Goal: Task Accomplishment & Management: Complete application form

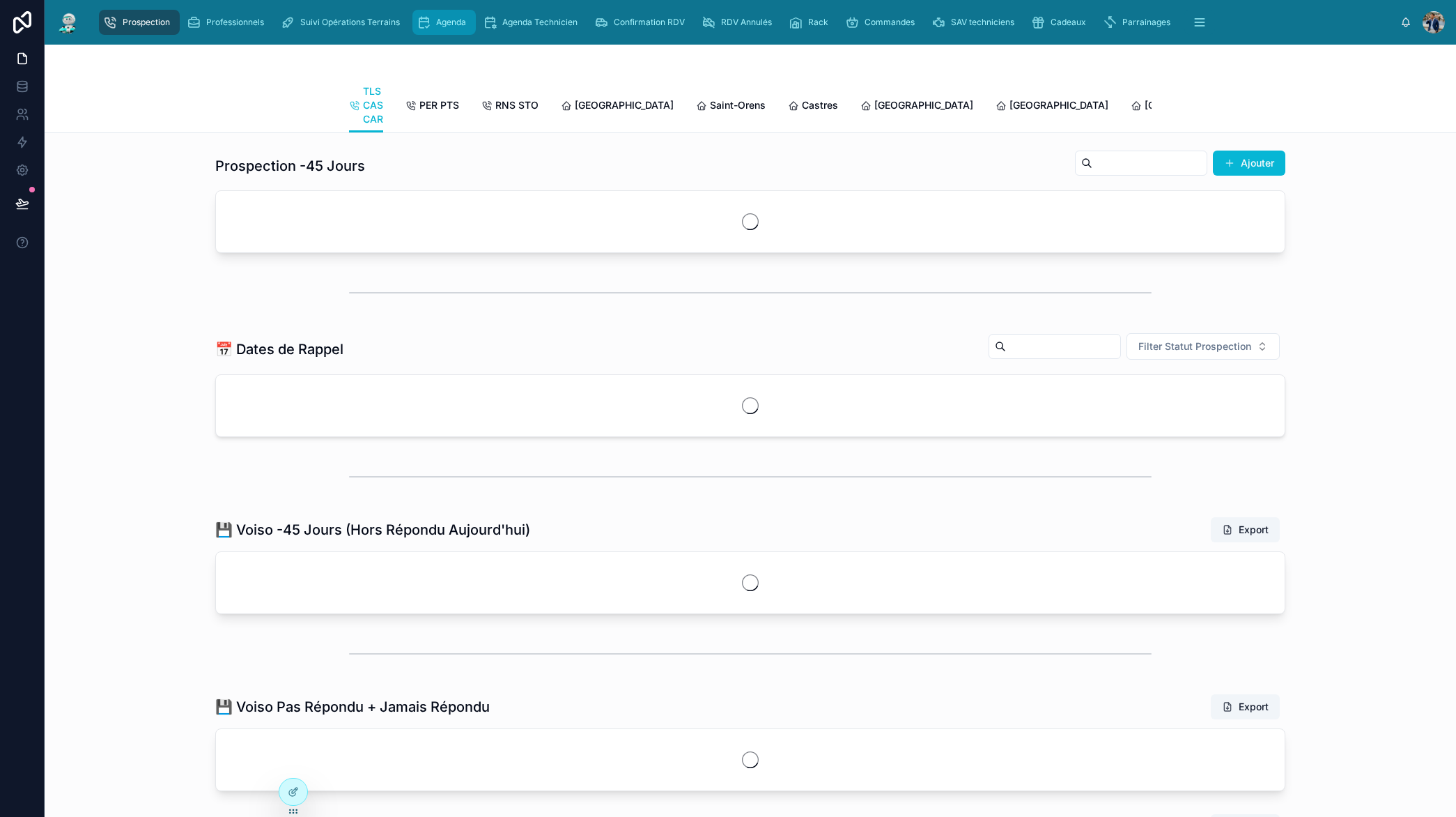
click at [459, 27] on span "Agenda" at bounding box center [451, 22] width 30 height 11
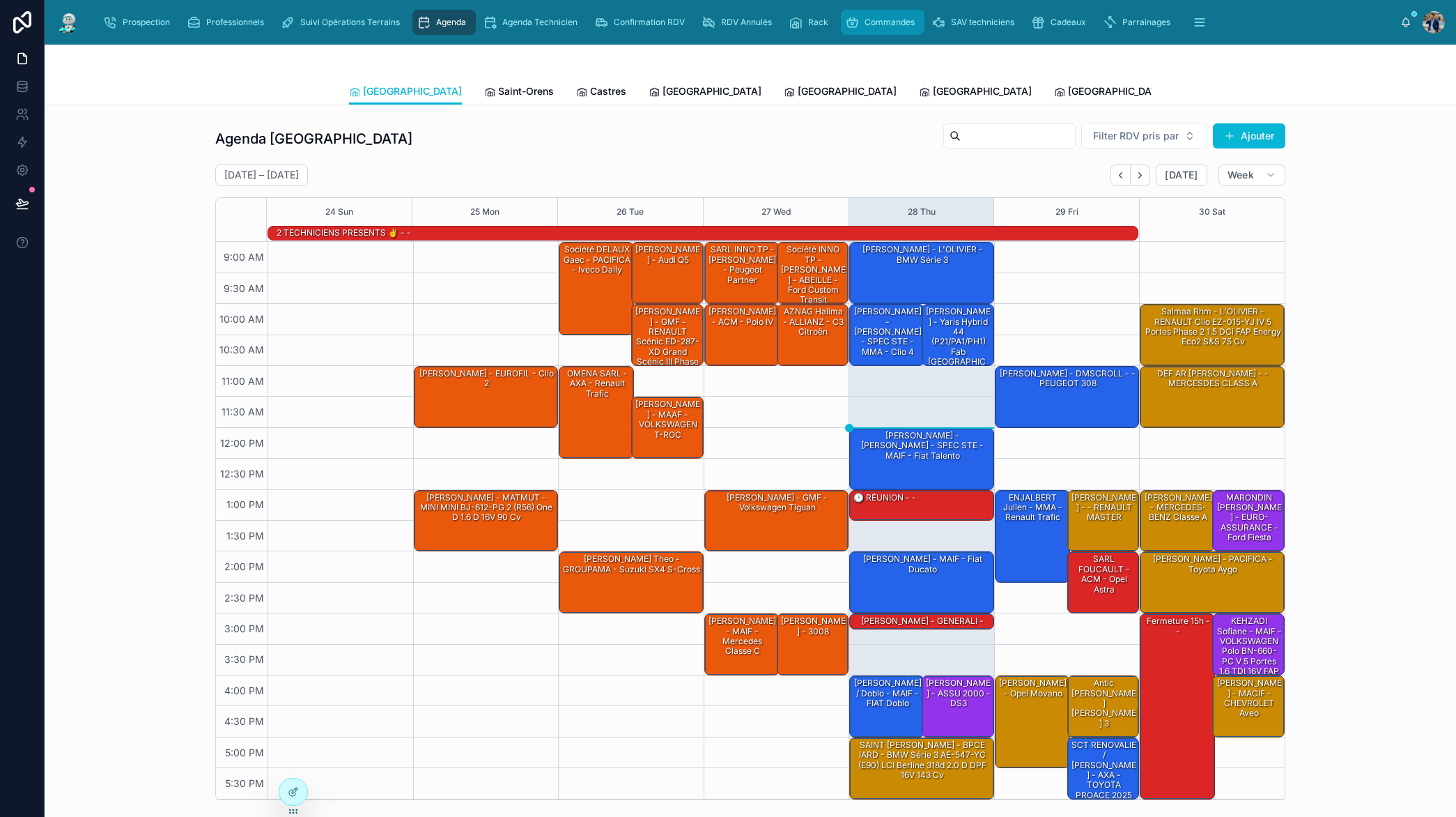
click at [874, 21] on span "Commandes" at bounding box center [889, 22] width 50 height 11
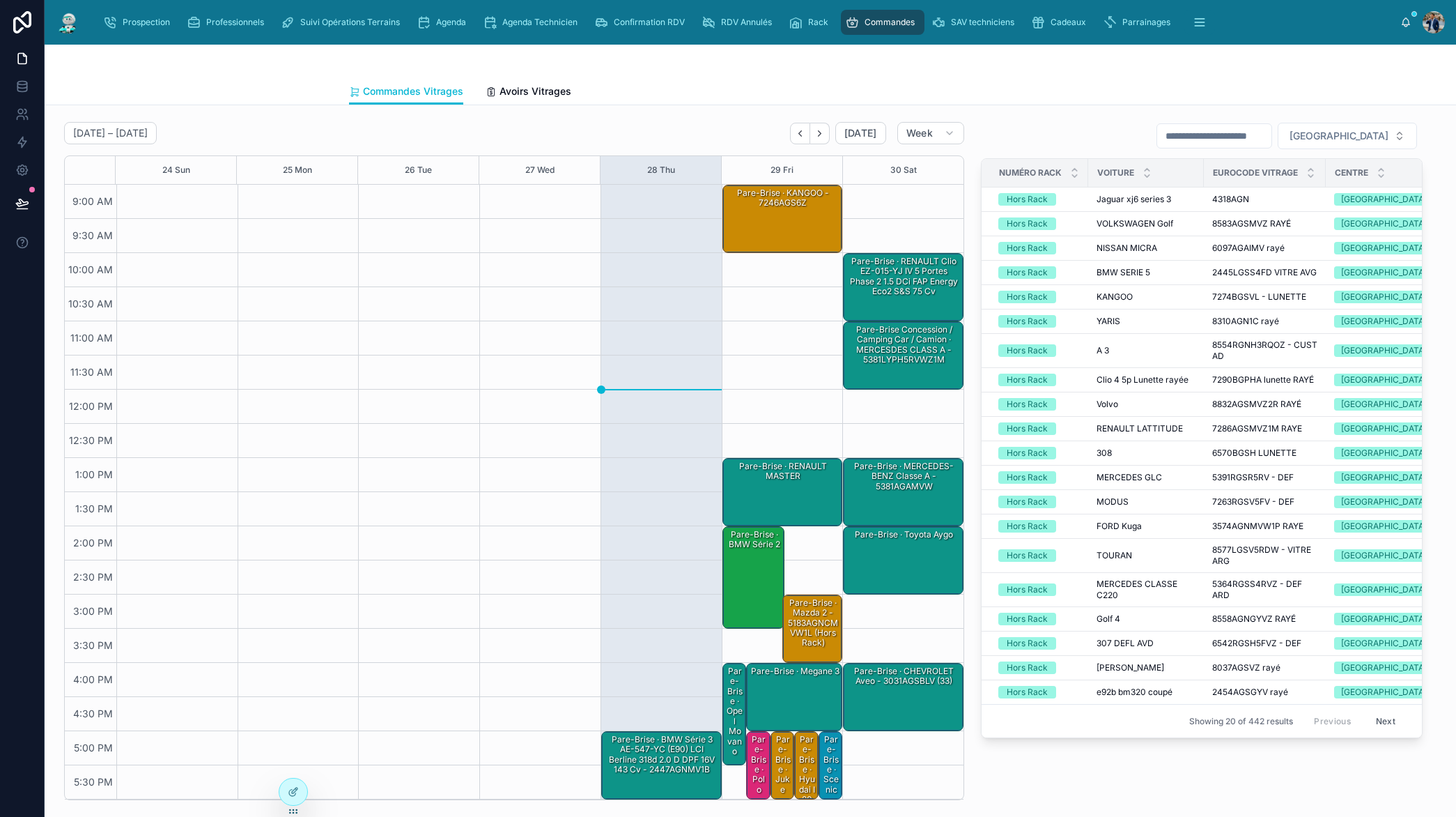
click at [659, 742] on div "Pare-Brise · BMW Série 3 AE-547-YC (E90) LCI Berline 318d 2.0 d DPF 16V 143 cv …" at bounding box center [662, 754] width 116 height 43
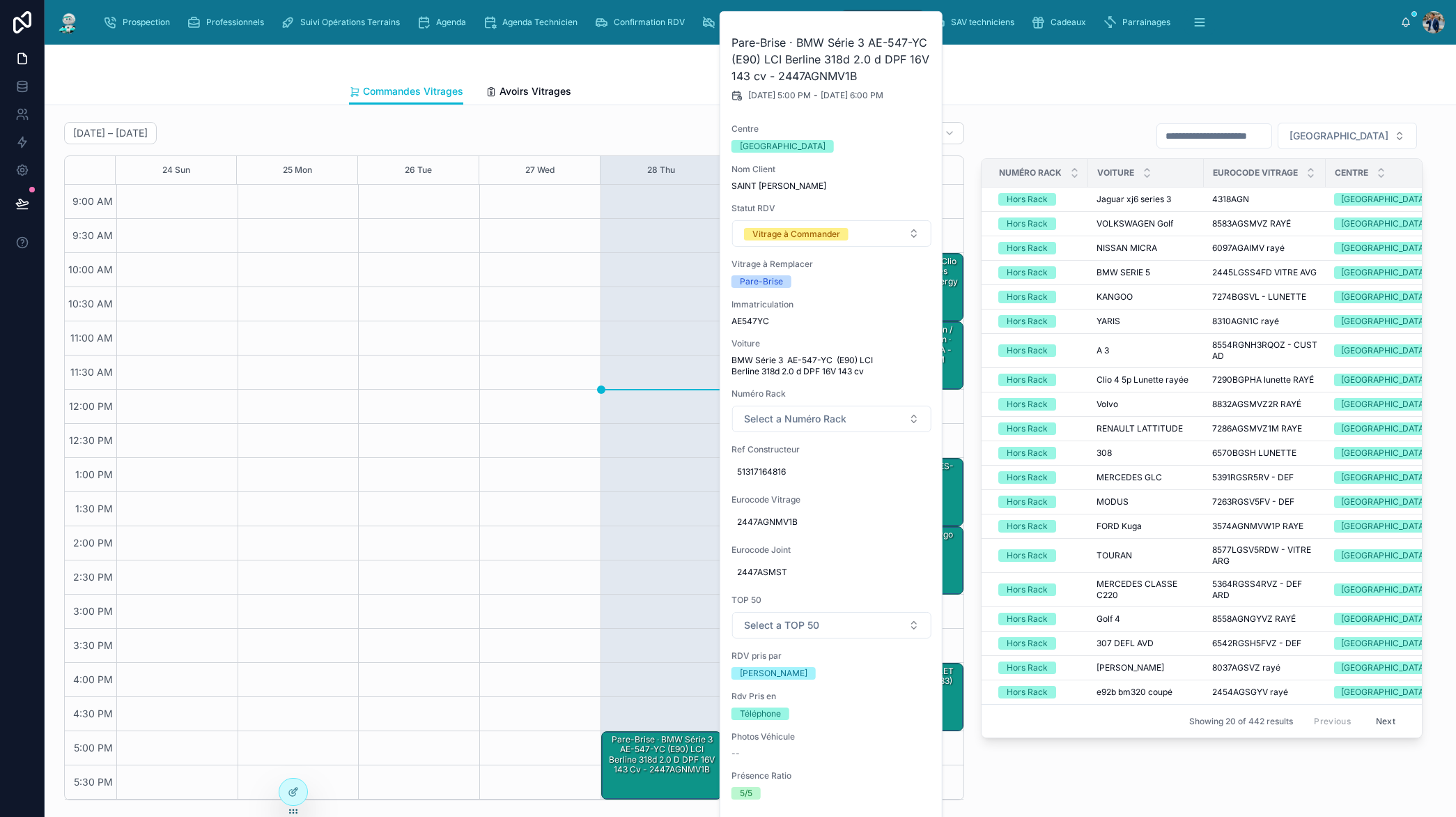
click at [1041, 111] on div "[DATE] – [DATE] [DATE] Week 24 Sun 25 Mon 26 Tue 27 Wed 28 Thu 29 Fri 30 Sat 9:…" at bounding box center [750, 750] width 1411 height 1290
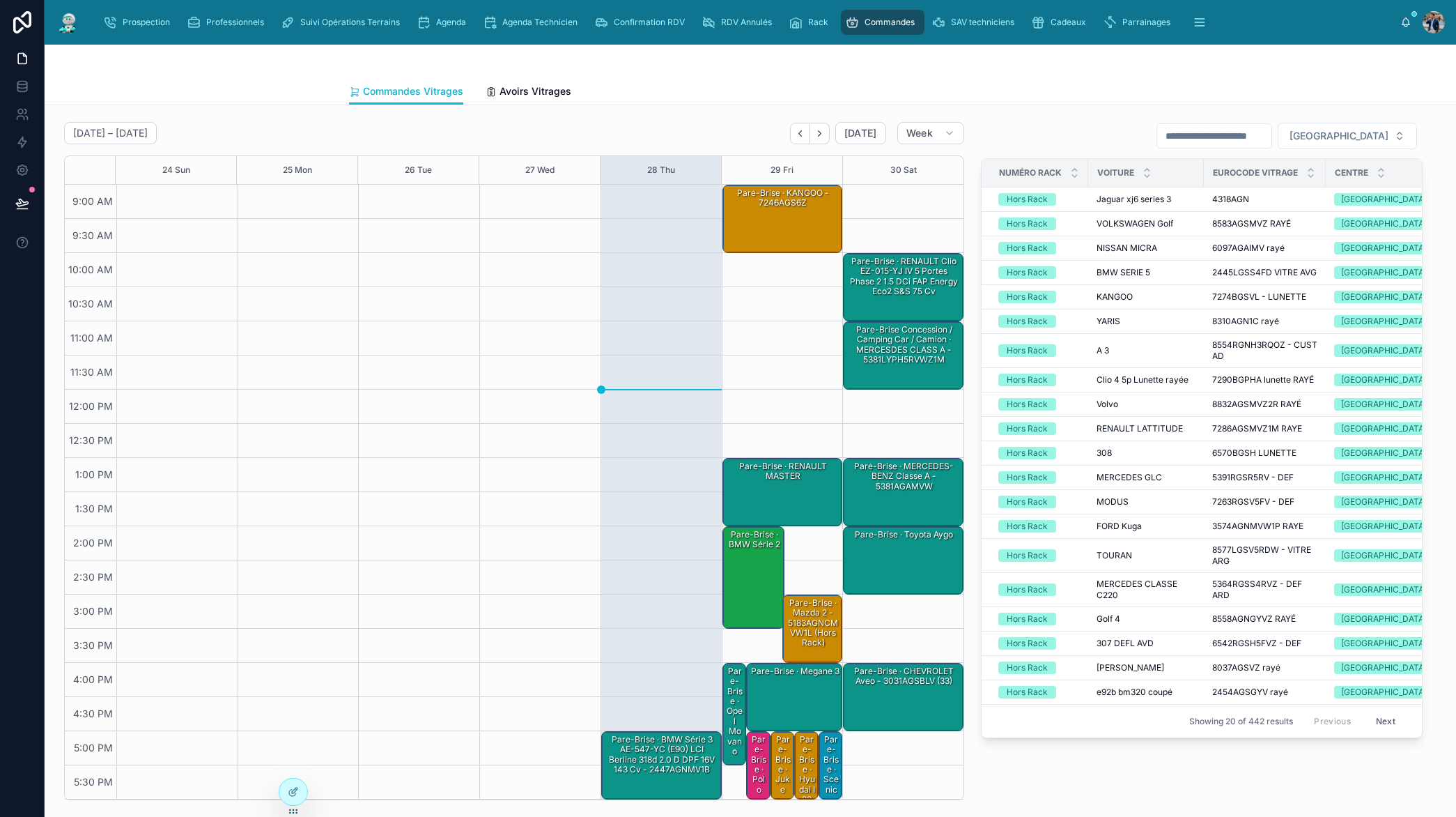
click at [670, 778] on div "Pare-Brise · BMW Série 3 AE-547-YC (E90) LCI Berline 318d 2.0 d DPF 16V 143 cv …" at bounding box center [662, 765] width 116 height 66
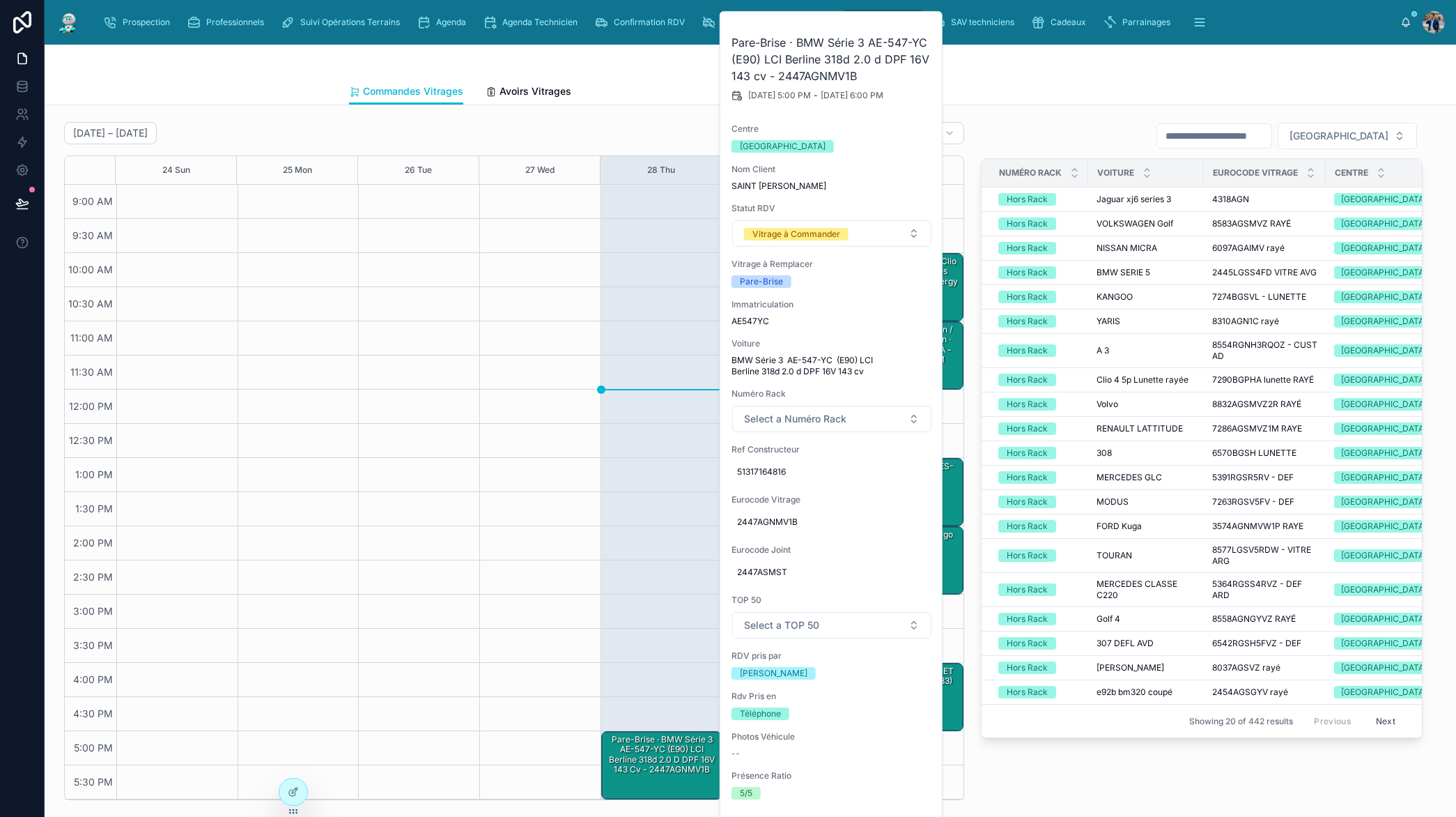
click at [669, 776] on div "Pare-Brise · BMW Série 3 AE-547-YC (E90) LCI Berline 318d 2.0 d DPF 16V 143 cv …" at bounding box center [662, 754] width 116 height 45
click at [669, 776] on div "Pare-Brise · BMW Série 3 AE-547-YC (E90) LCI Berline 318d 2.0 d DPF 16V 143 cv …" at bounding box center [662, 754] width 116 height 43
click at [914, 26] on button at bounding box center [924, 29] width 28 height 23
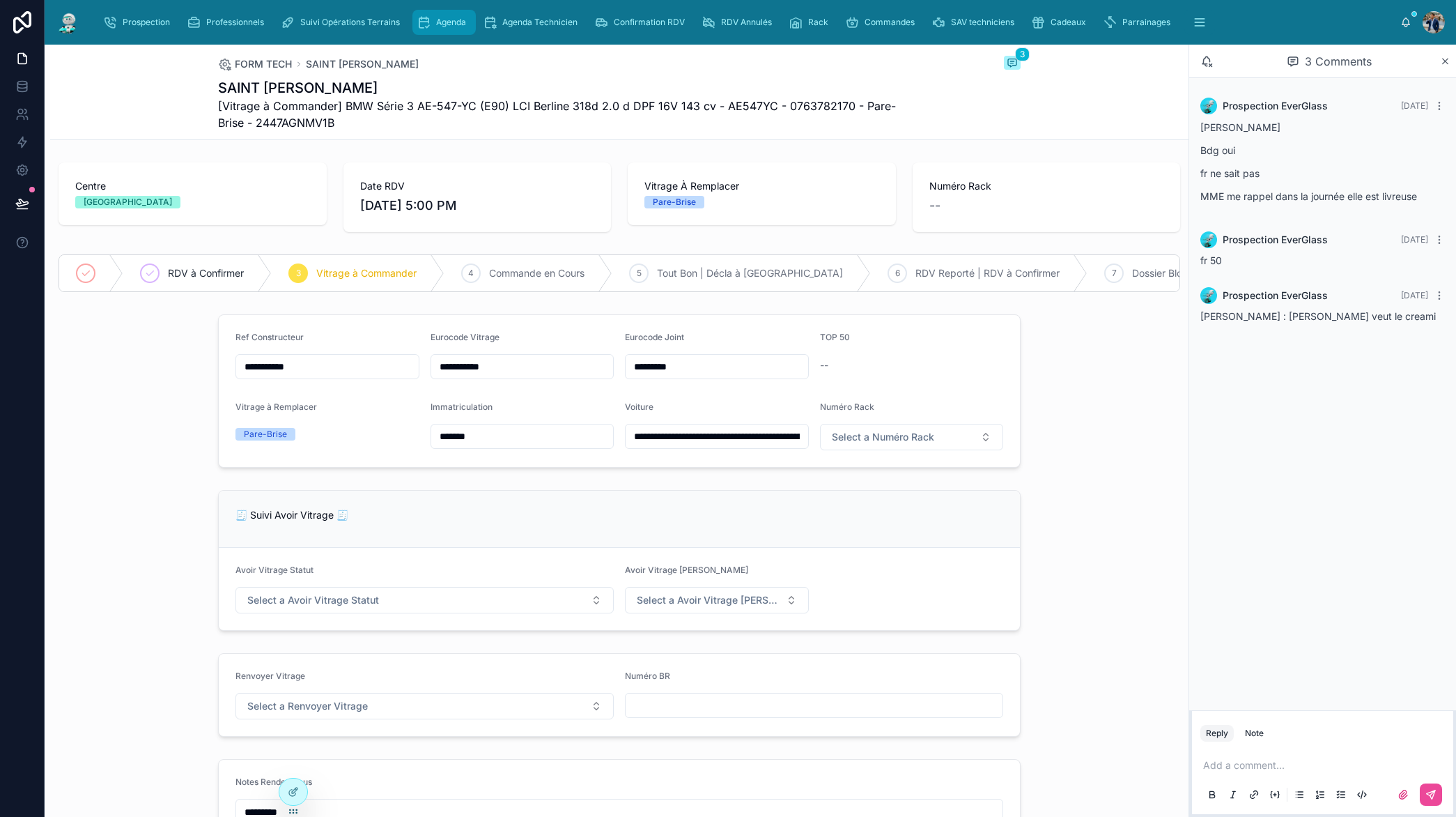
click at [417, 26] on icon "scrollable content" at bounding box center [424, 23] width 14 height 14
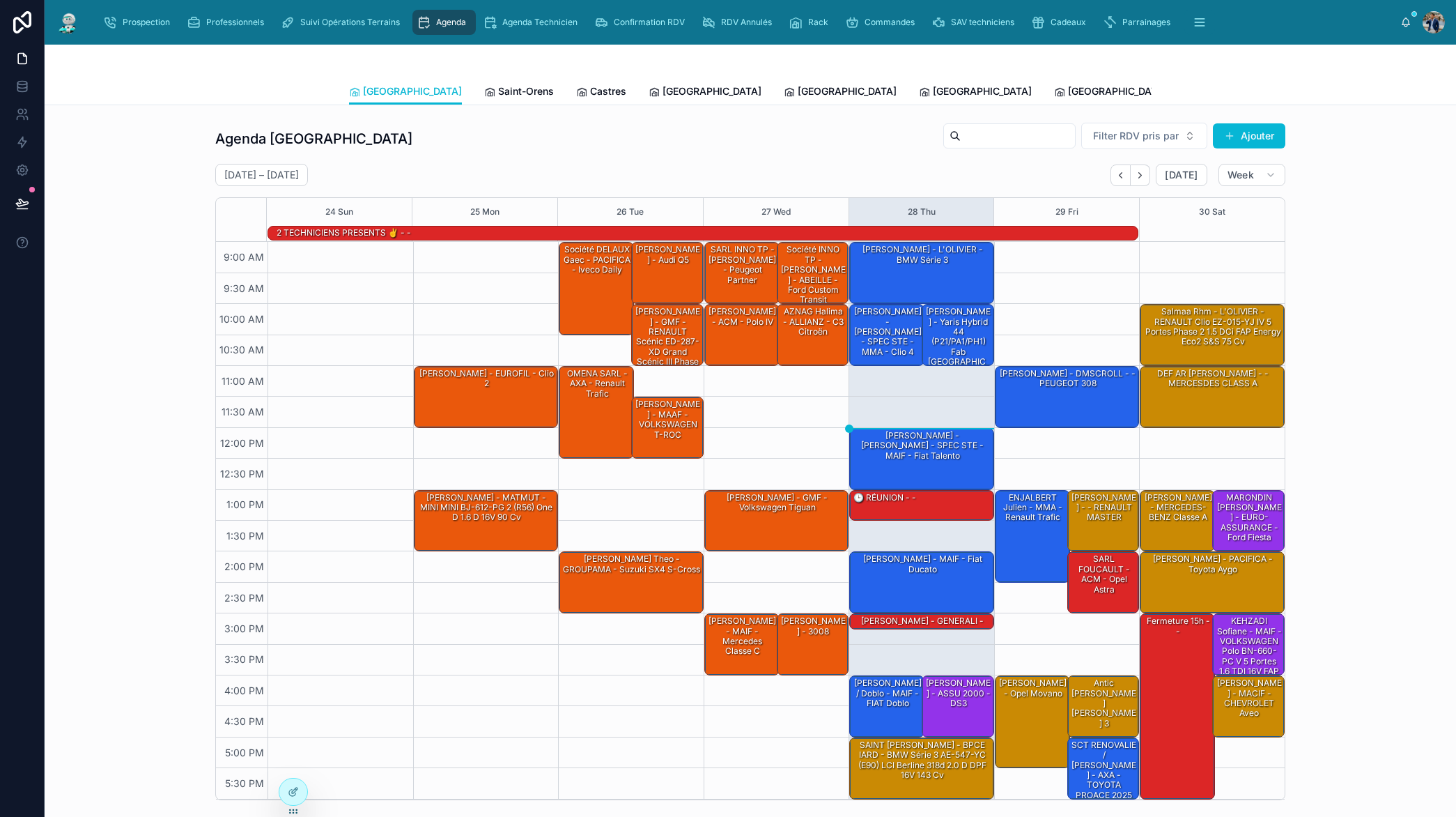
scroll to position [15, 0]
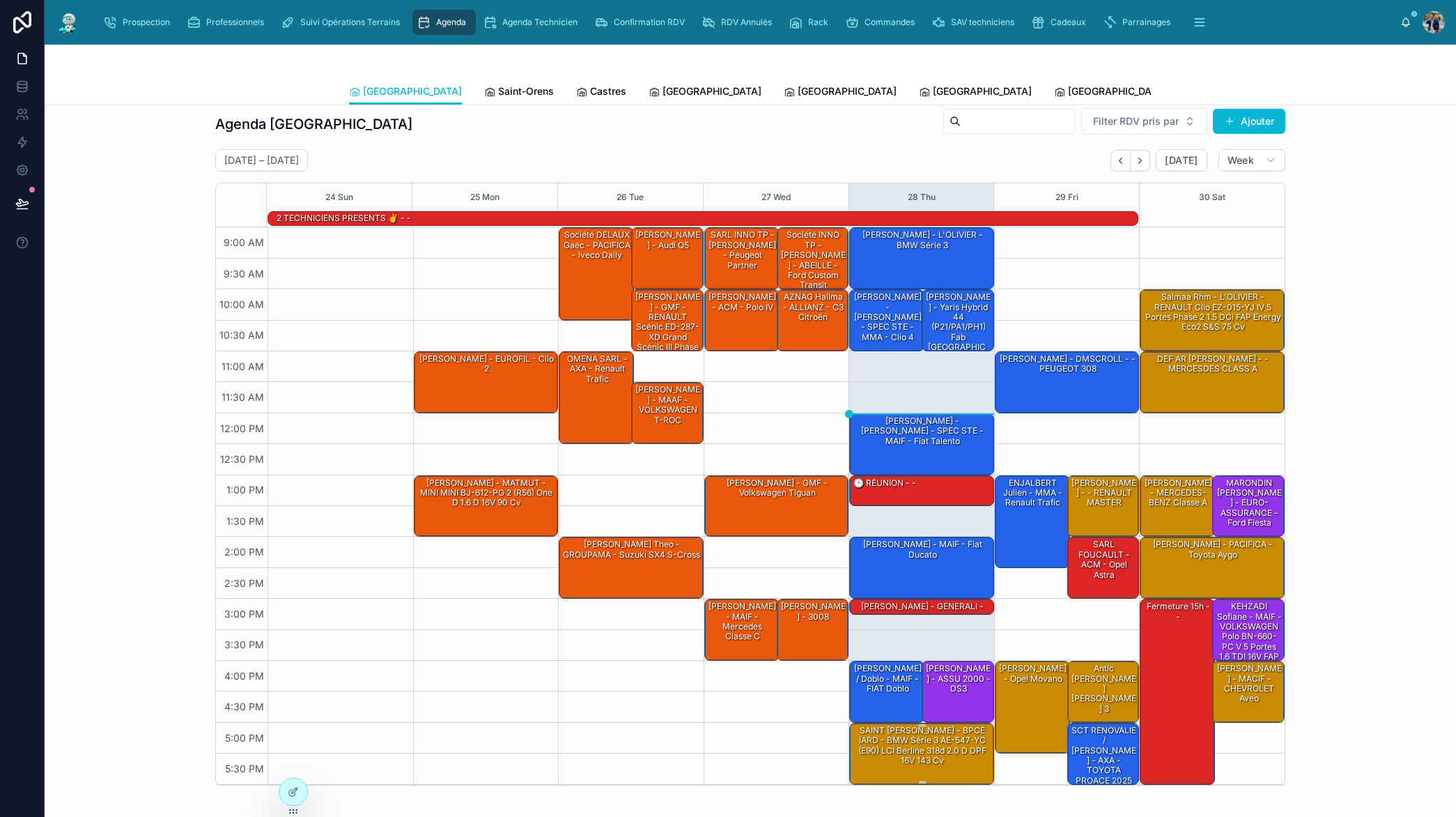
click at [917, 749] on div "SAINT [PERSON_NAME] - BPCE IARD - BMW Série 3 AE-547-YC (E90) LCI Berline 318d …" at bounding box center [922, 745] width 141 height 43
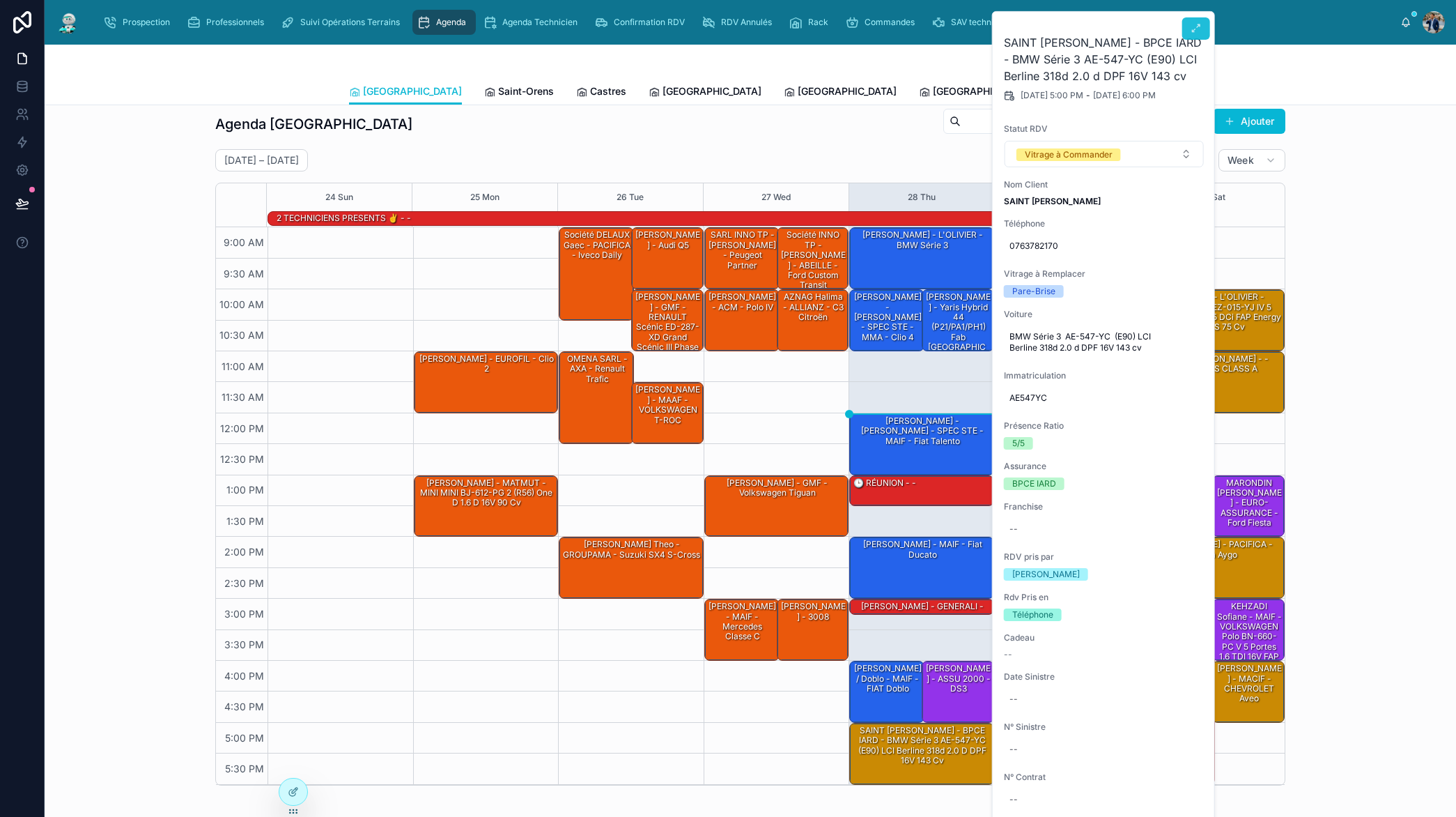
click at [1184, 28] on button at bounding box center [1197, 29] width 28 height 23
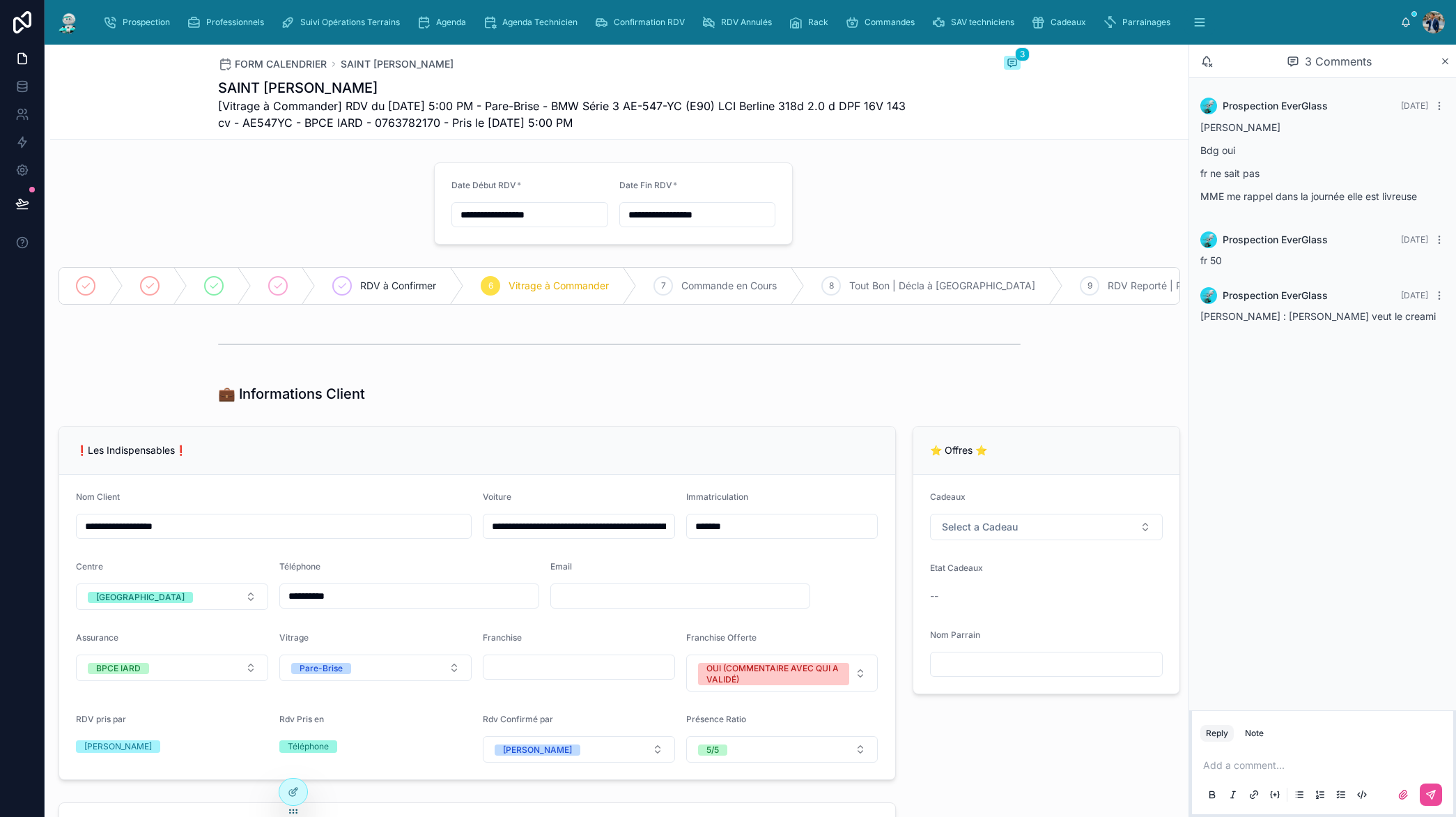
click at [931, 350] on div at bounding box center [619, 344] width 803 height 35
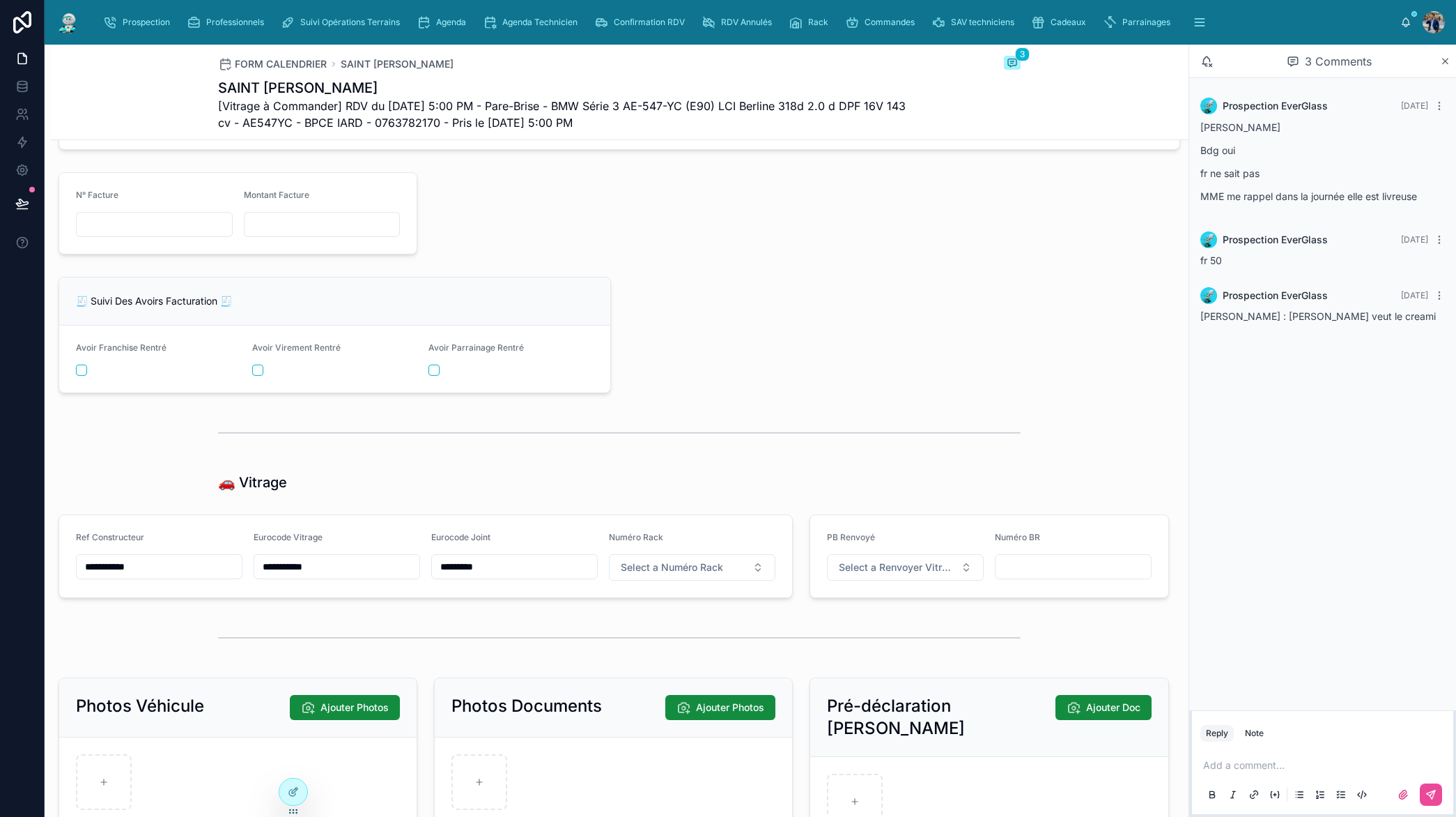
scroll to position [1819, 0]
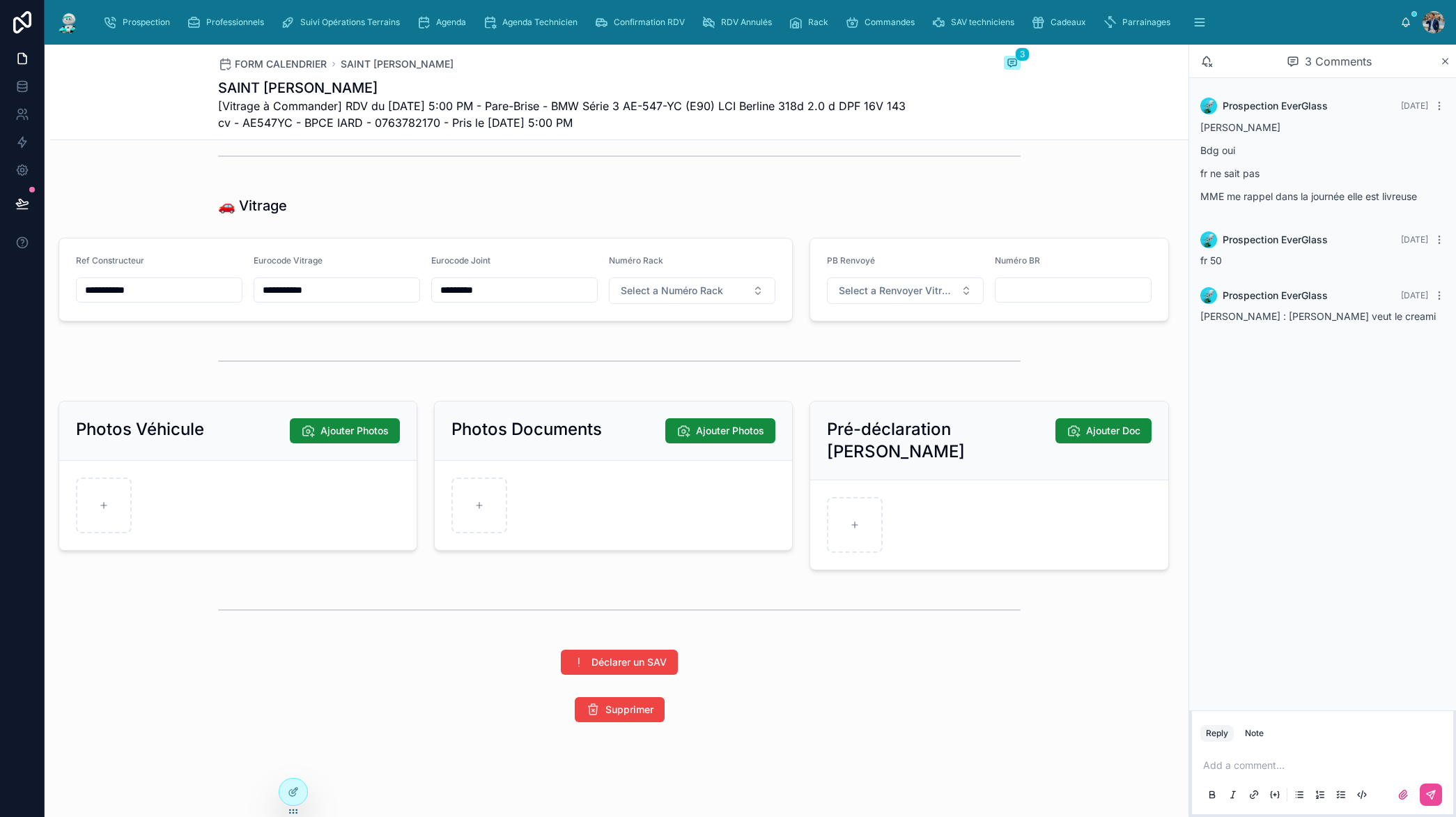
click at [377, 300] on input "**********" at bounding box center [336, 290] width 165 height 19
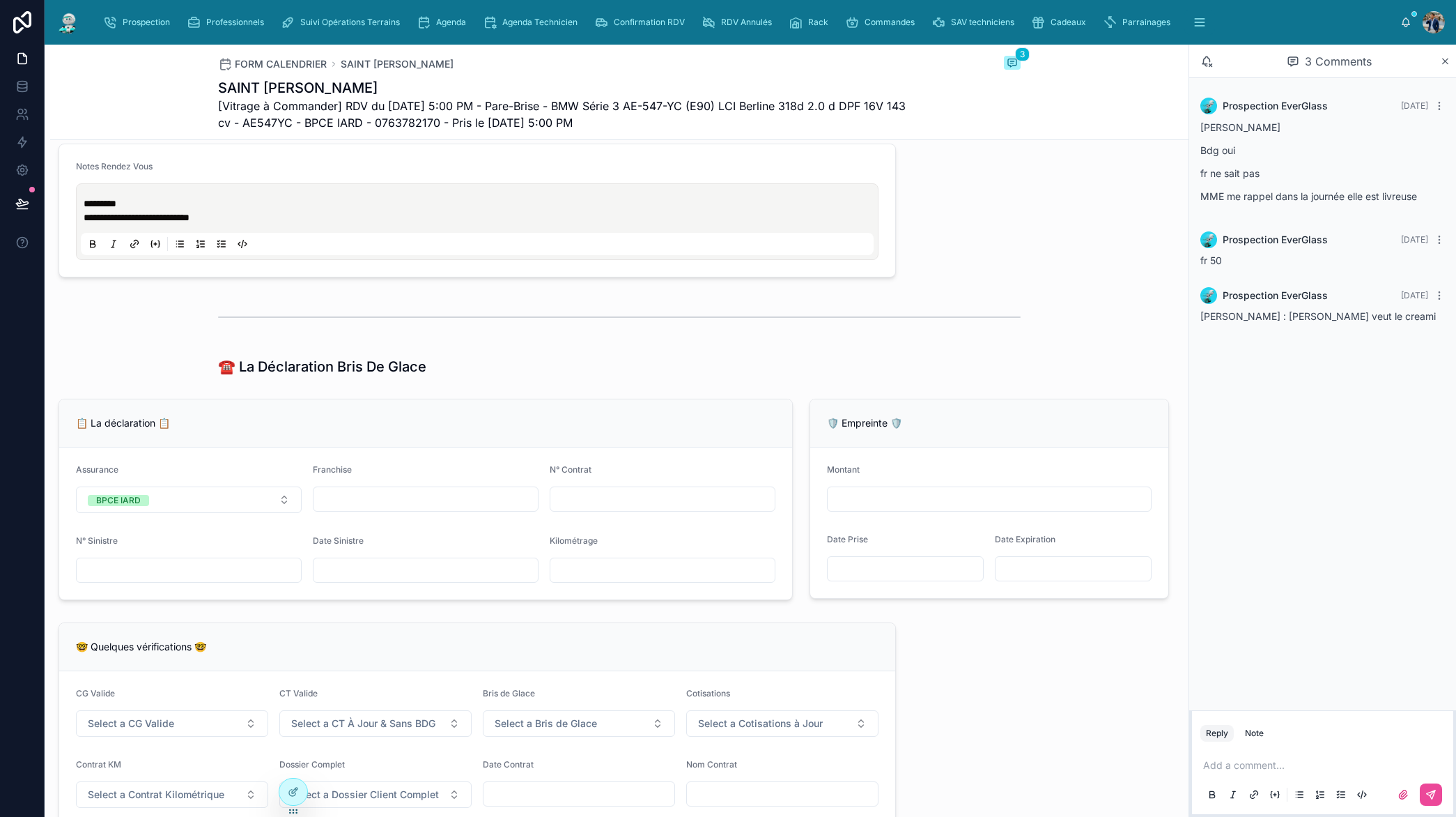
scroll to position [0, 0]
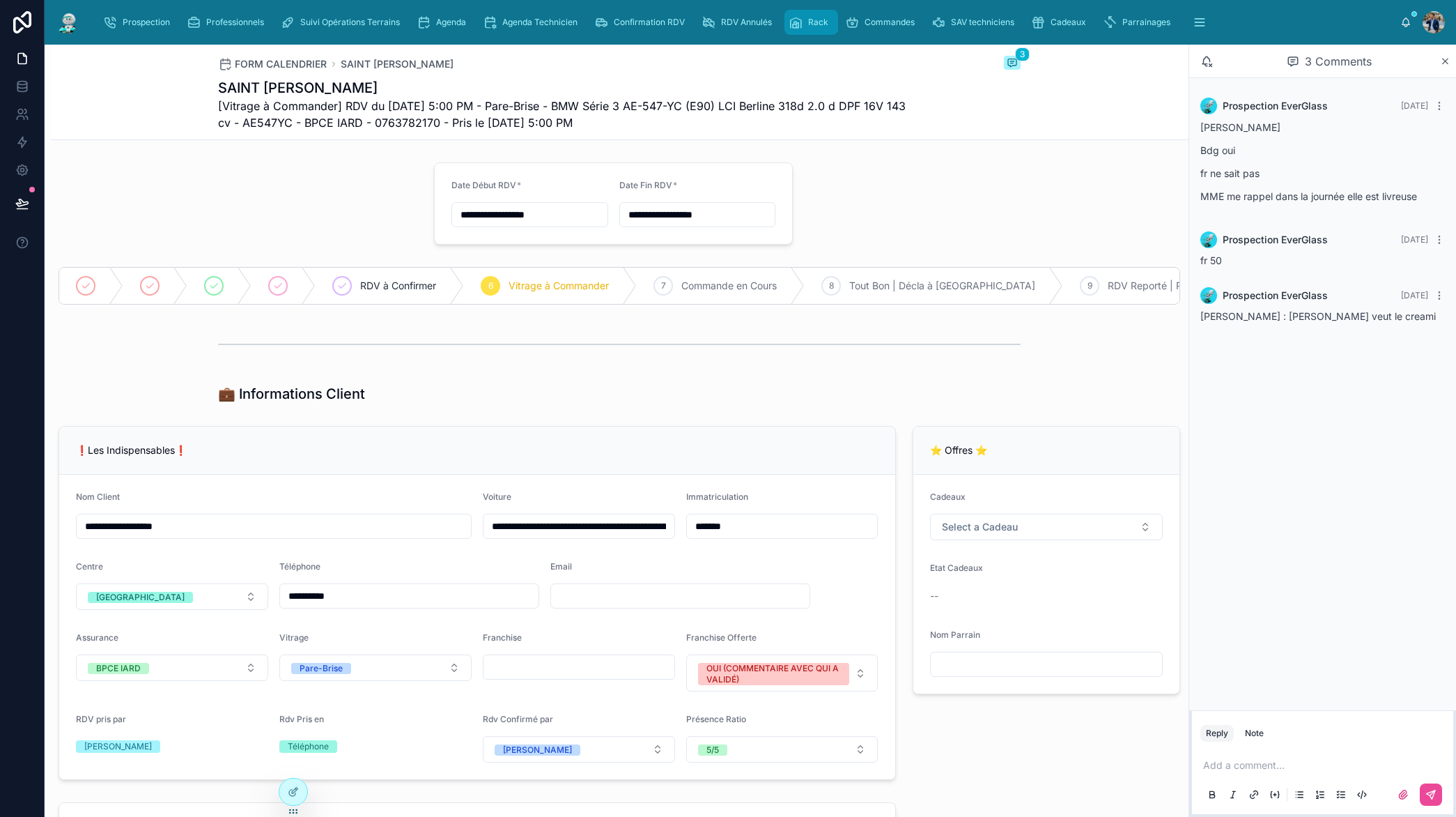
click at [829, 28] on div "Rack" at bounding box center [811, 23] width 45 height 23
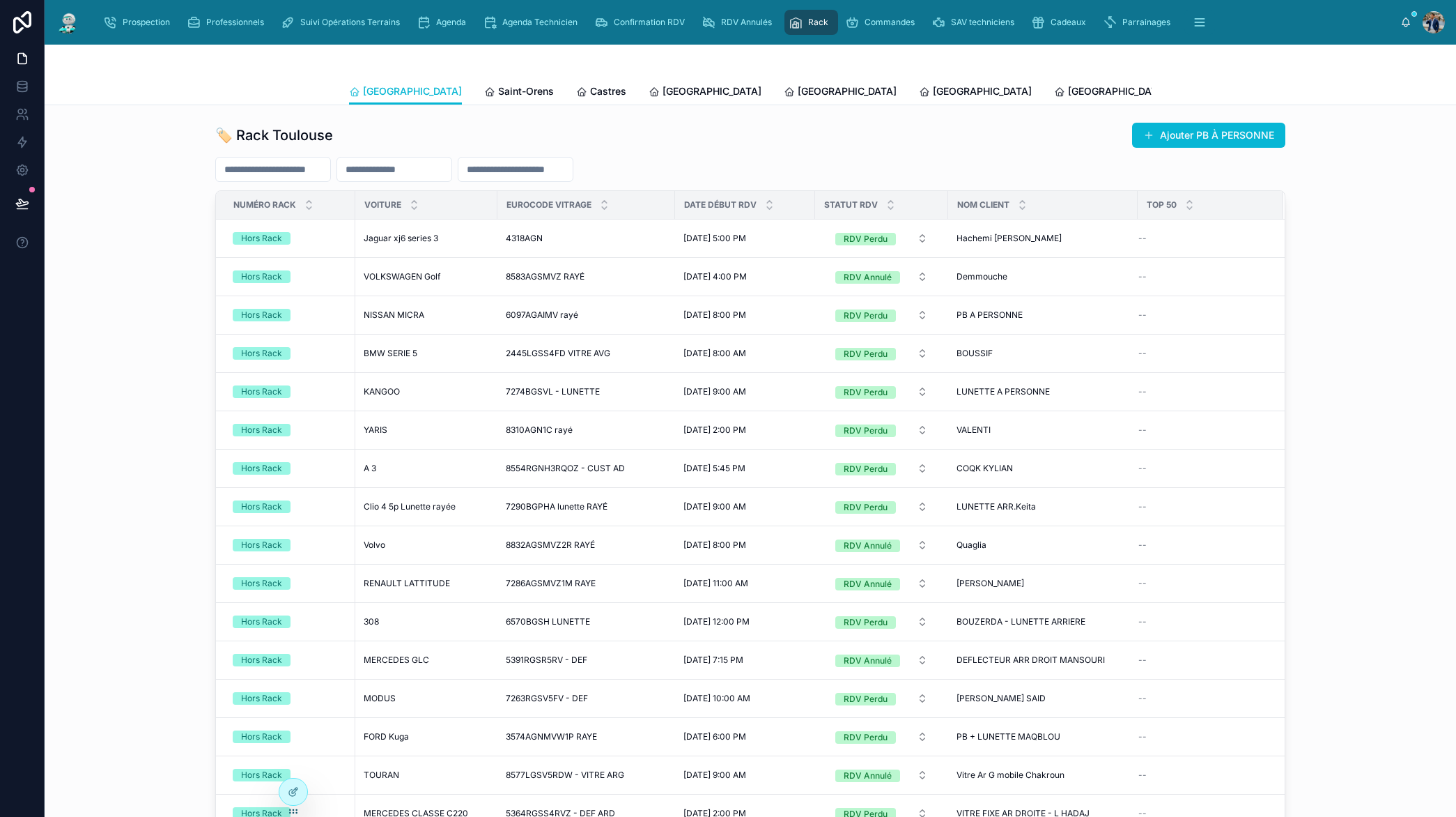
click at [276, 173] on input "text" at bounding box center [273, 170] width 114 height 19
paste input "**********"
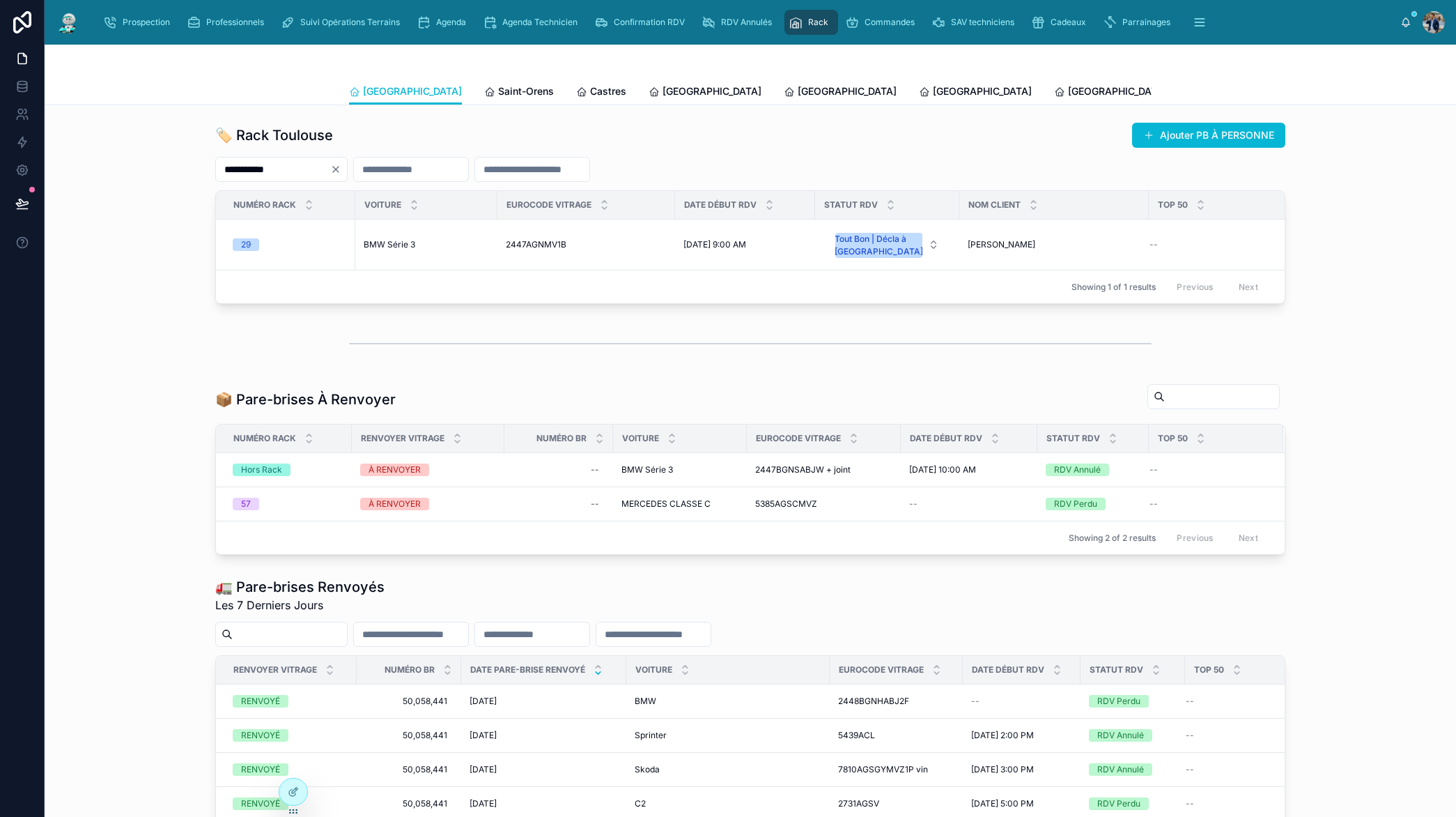
click at [293, 168] on input "**********" at bounding box center [273, 170] width 114 height 19
type input "*****"
click at [726, 142] on div "🏷️ Rack Toulouse Ajouter PB À PERSONNE" at bounding box center [749, 135] width 1070 height 26
click at [398, 18] on span "Suivi Opérations Terrains" at bounding box center [350, 22] width 100 height 11
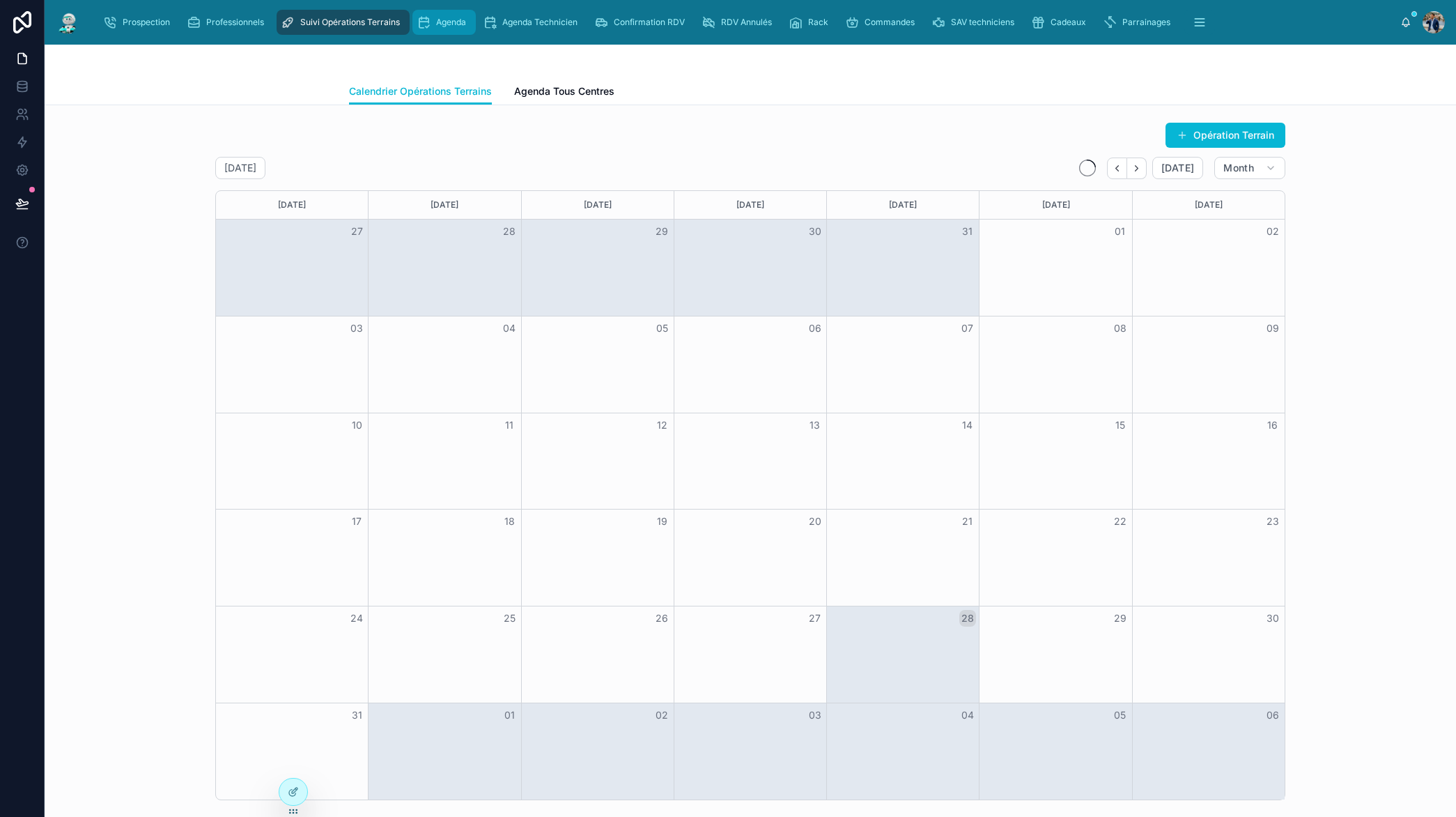
click at [444, 17] on span "Agenda" at bounding box center [451, 22] width 30 height 11
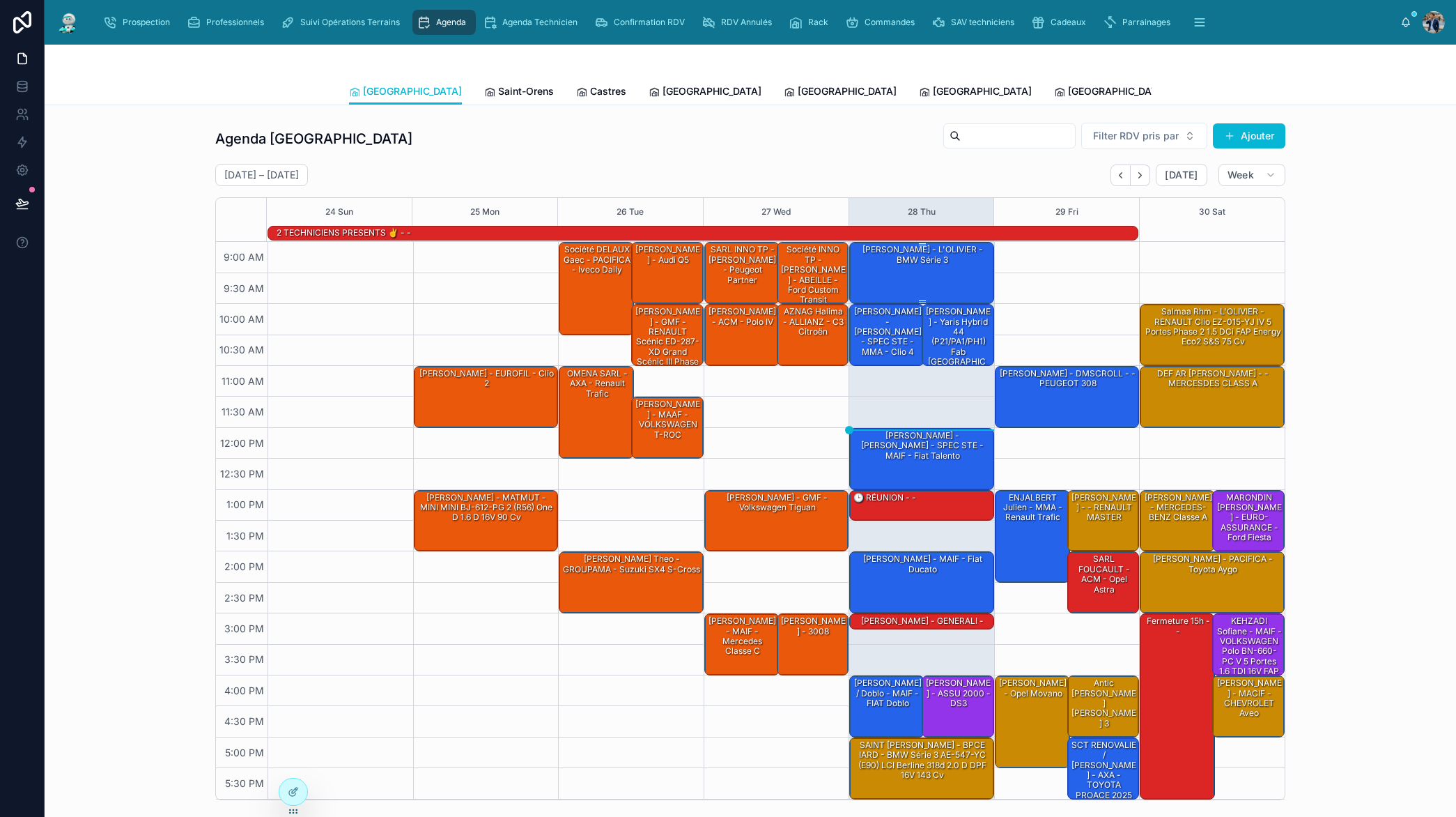
click at [914, 250] on div "[PERSON_NAME] - L'OLIVIER - BMW Série 3" at bounding box center [922, 254] width 141 height 23
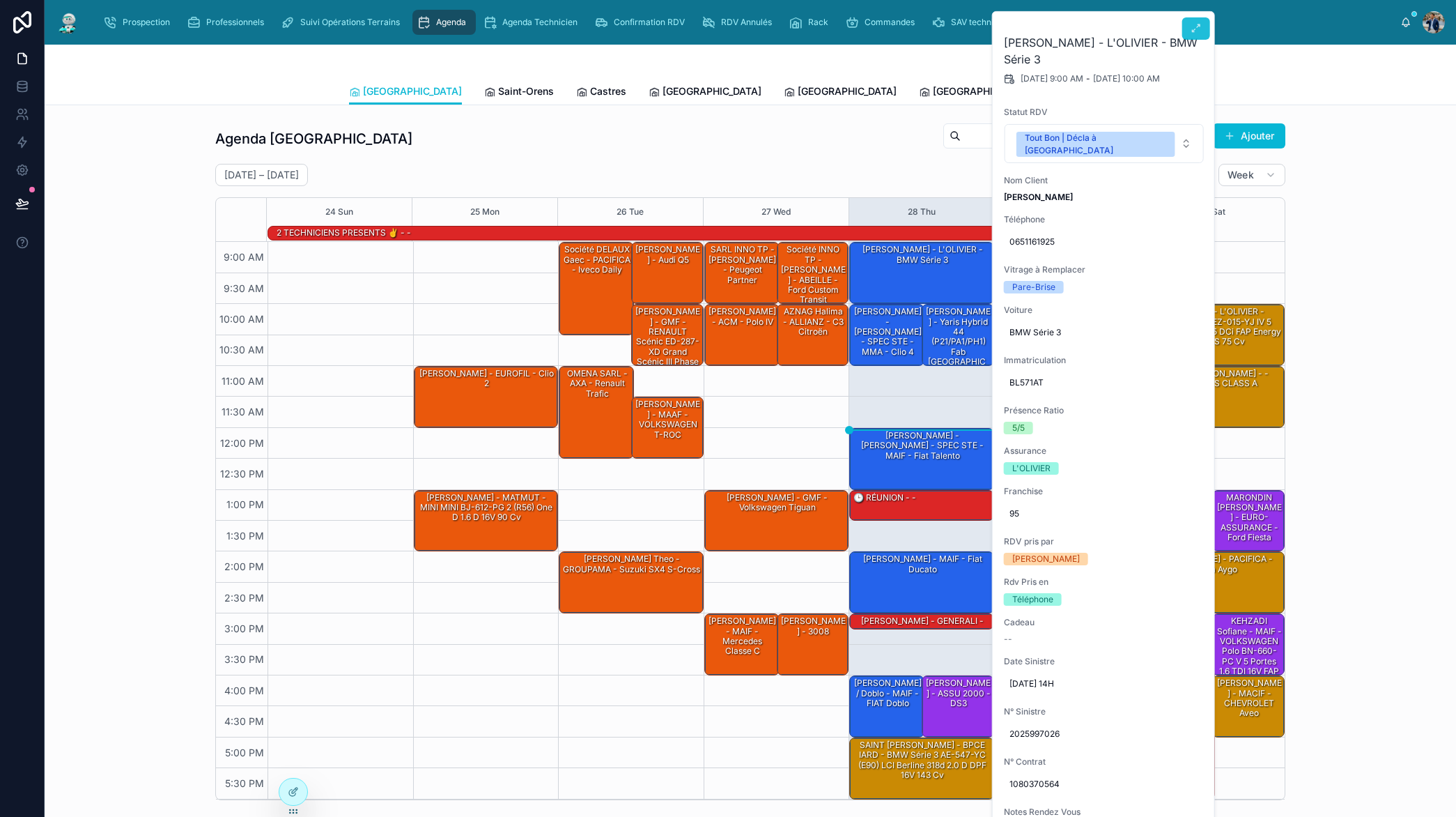
click at [1197, 25] on icon at bounding box center [1196, 28] width 11 height 11
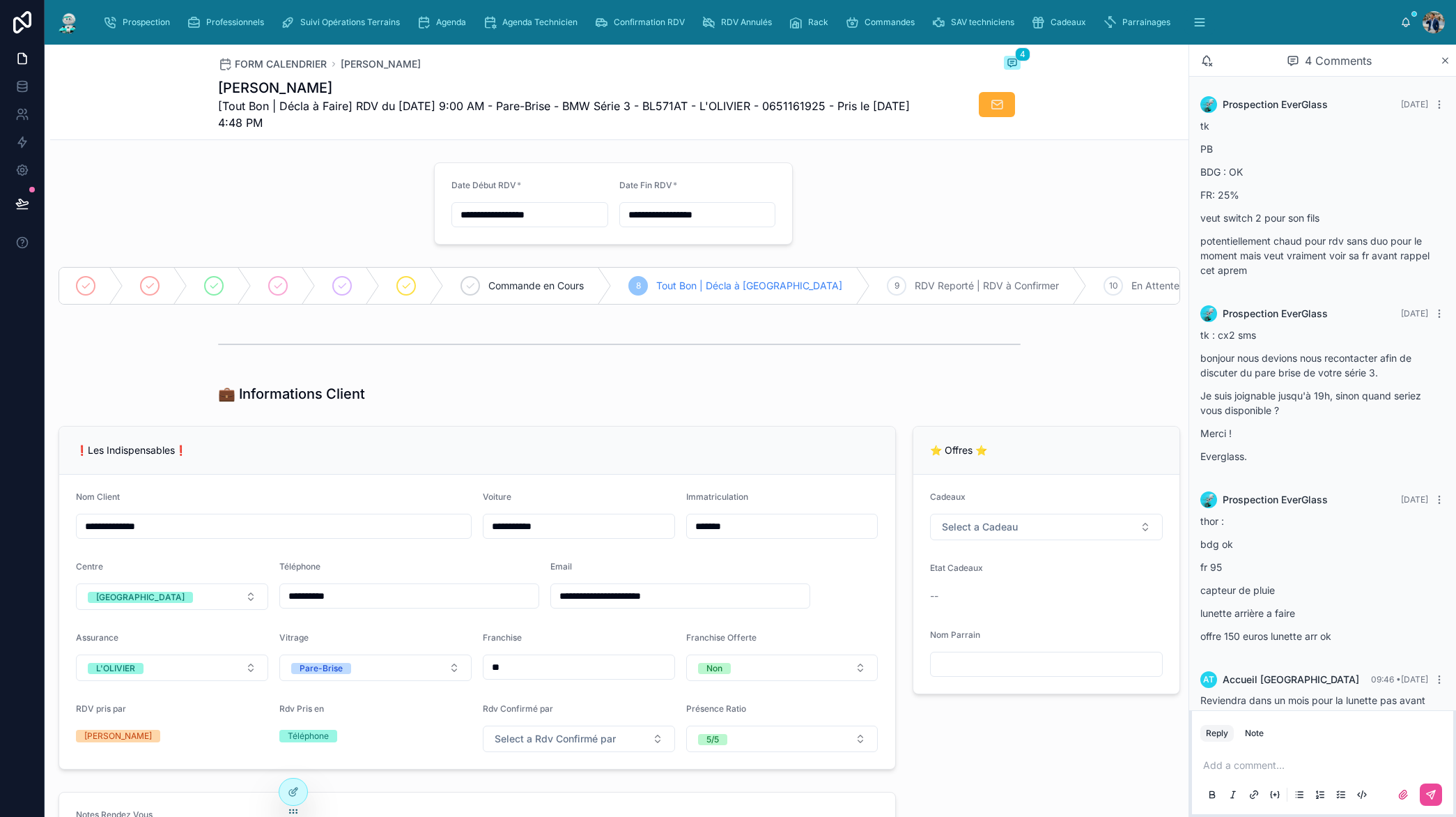
scroll to position [16, 0]
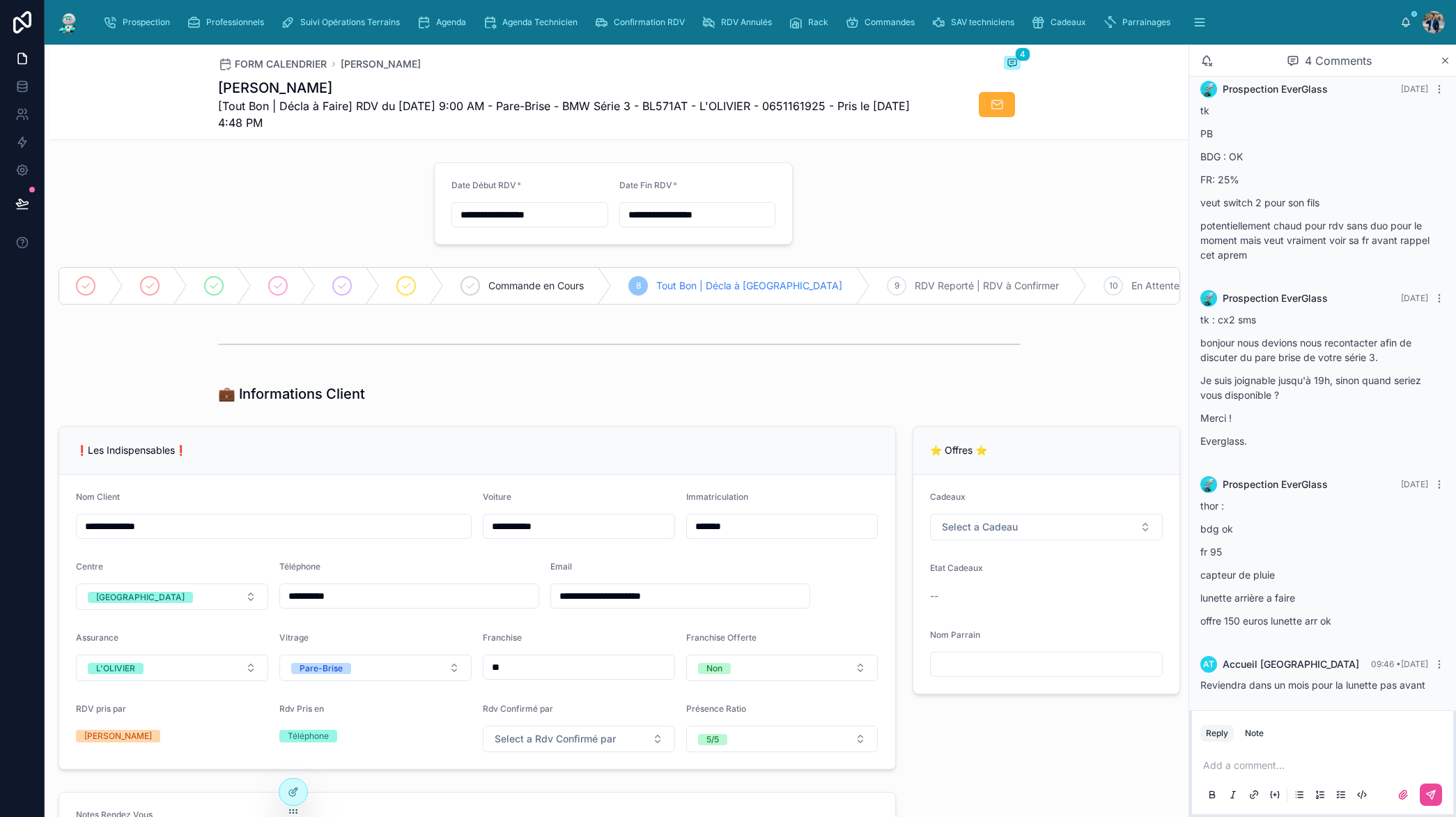
click at [826, 357] on div at bounding box center [619, 344] width 803 height 35
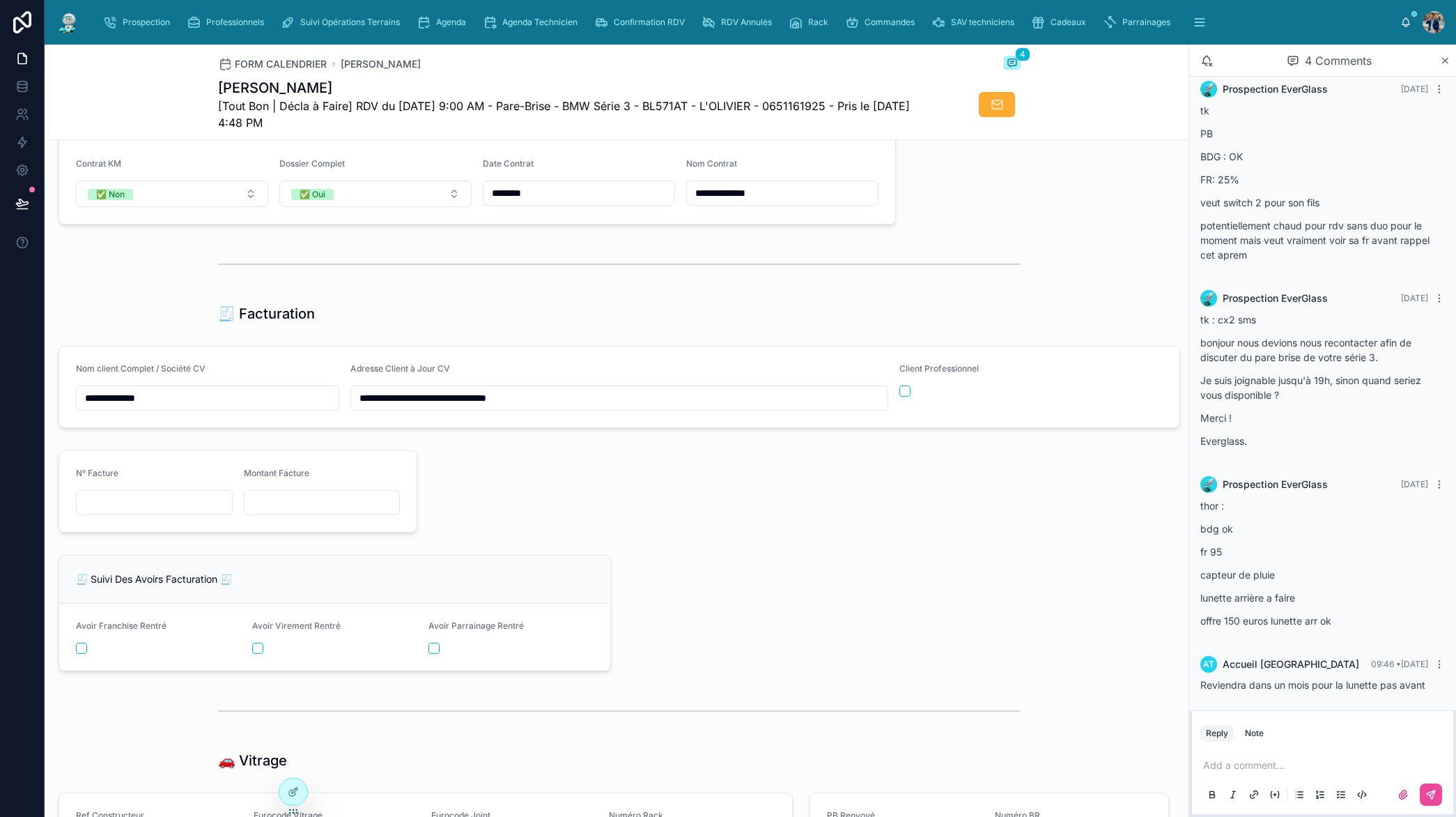
scroll to position [1586, 0]
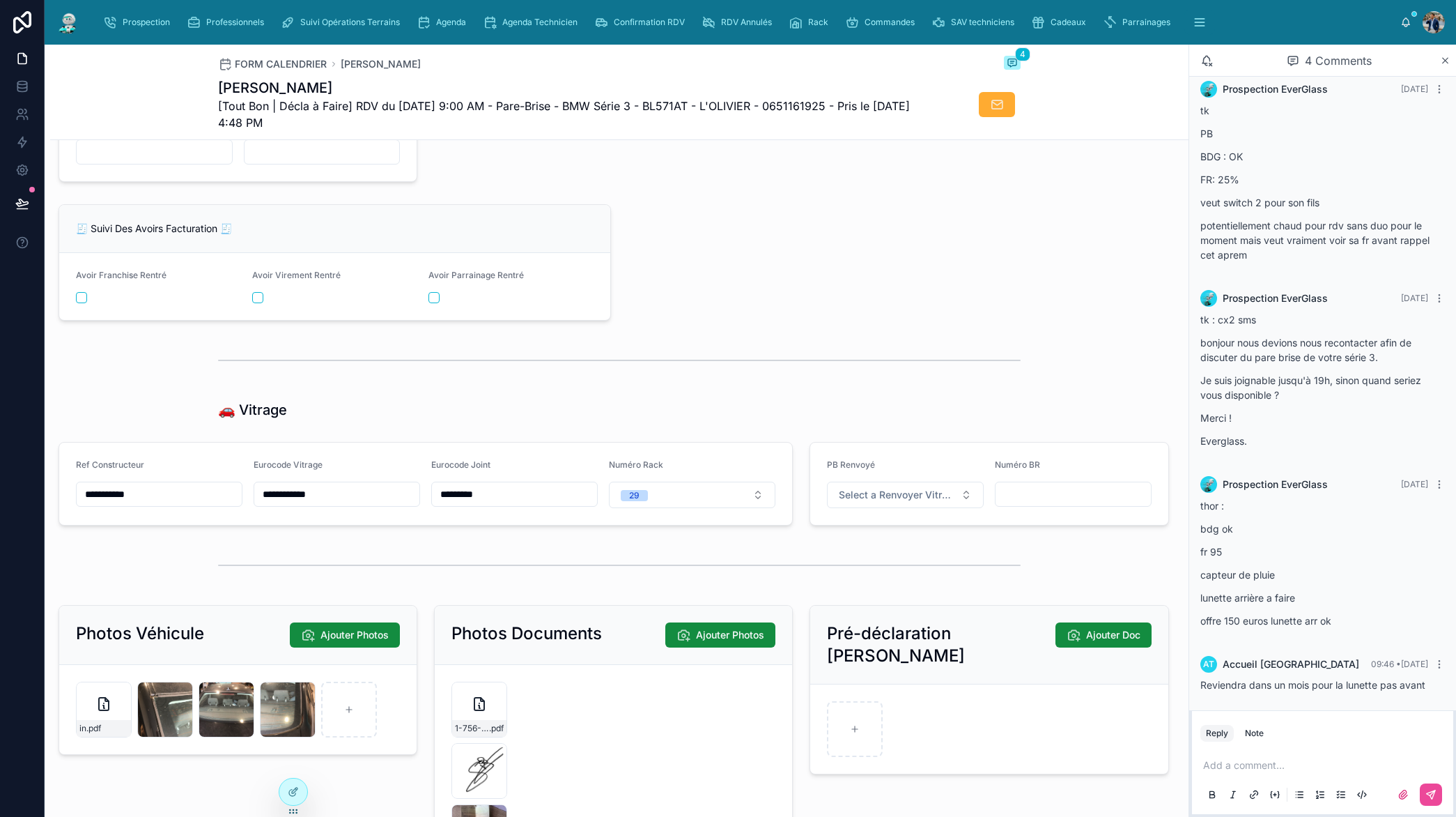
click at [313, 497] on input "**********" at bounding box center [336, 494] width 165 height 19
click at [122, 495] on input "**********" at bounding box center [159, 494] width 165 height 19
click at [460, 495] on input "*********" at bounding box center [514, 494] width 165 height 19
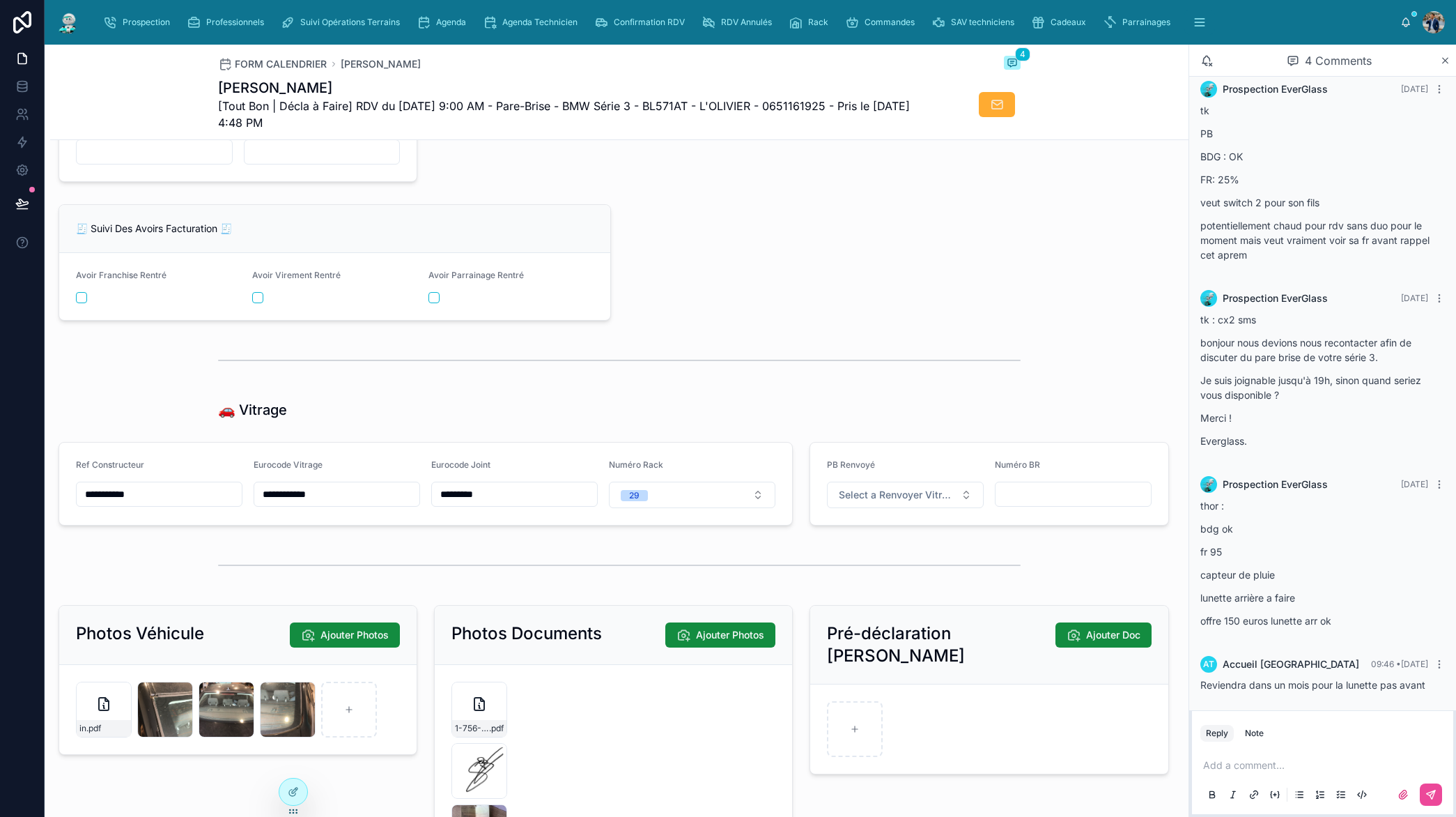
drag, startPoint x: 460, startPoint y: 495, endPoint x: 471, endPoint y: 490, distance: 12.1
click at [460, 495] on input "*********" at bounding box center [514, 494] width 165 height 19
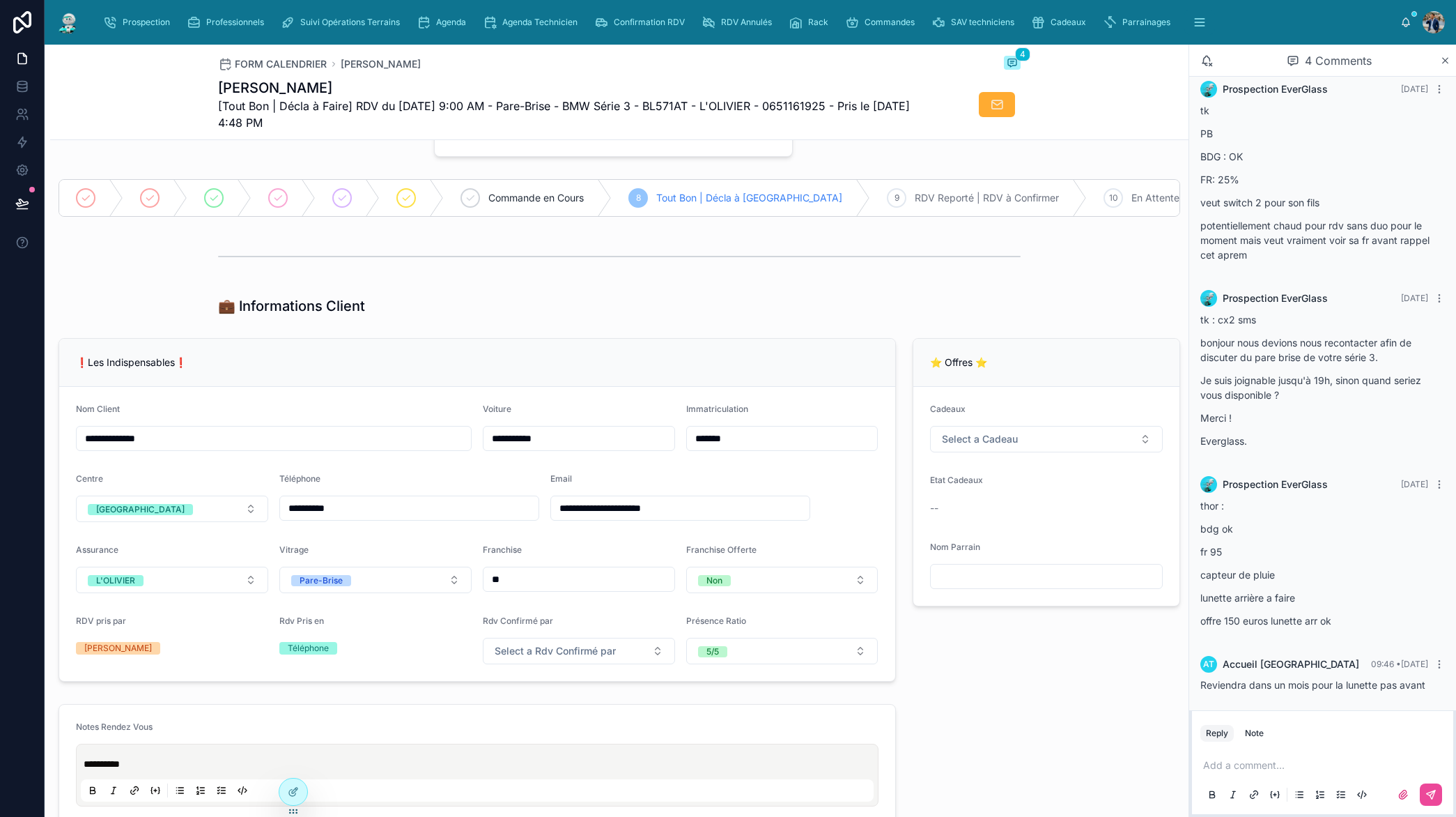
scroll to position [0, 0]
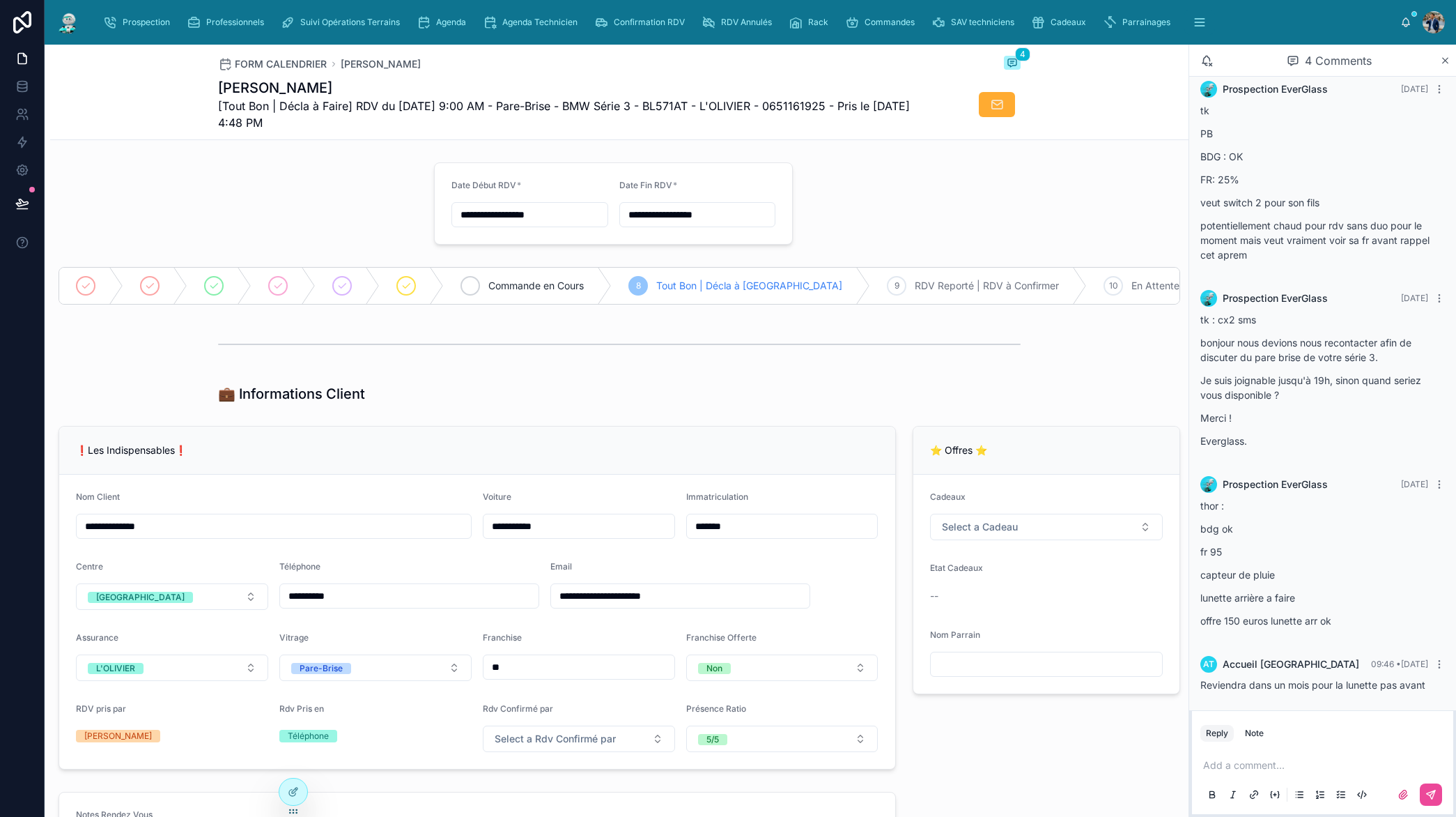
click at [549, 280] on span "Commande en Cours" at bounding box center [535, 286] width 95 height 14
click at [796, 290] on span "Tout Bon | Décla à [GEOGRAPHIC_DATA]" at bounding box center [858, 286] width 186 height 14
click at [719, 357] on div at bounding box center [619, 344] width 803 height 35
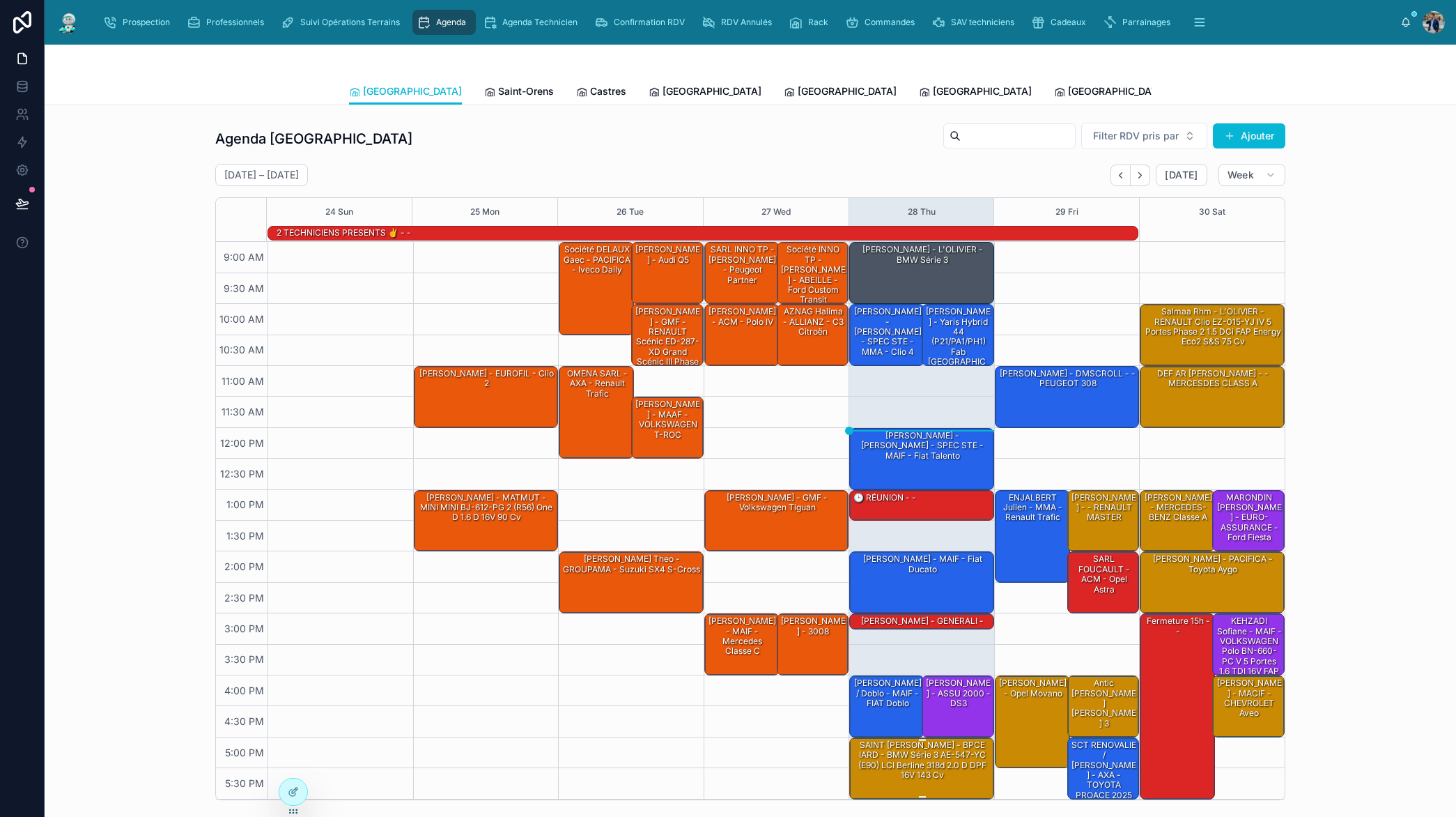
click at [930, 771] on div "SAINT [PERSON_NAME] - BPCE IARD - BMW Série 3 AE-547-YC (E90) LCI Berline 318d …" at bounding box center [922, 759] width 141 height 43
click at [931, 770] on div "SAINT [PERSON_NAME] - BPCE IARD - BMW Série 3 AE-547-YC (E90) LCI Berline 318d …" at bounding box center [922, 759] width 141 height 43
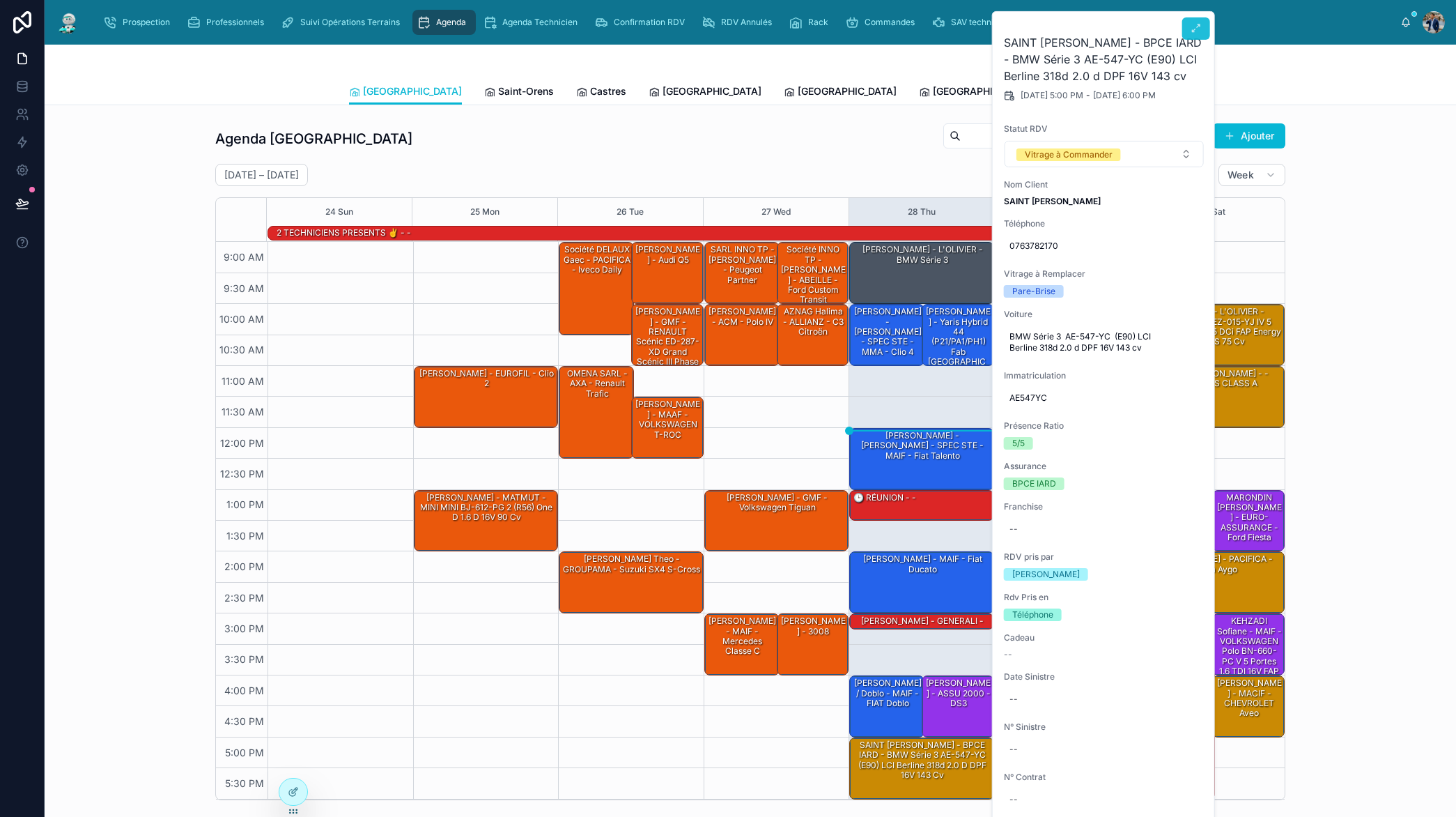
click at [1197, 24] on icon at bounding box center [1196, 28] width 11 height 11
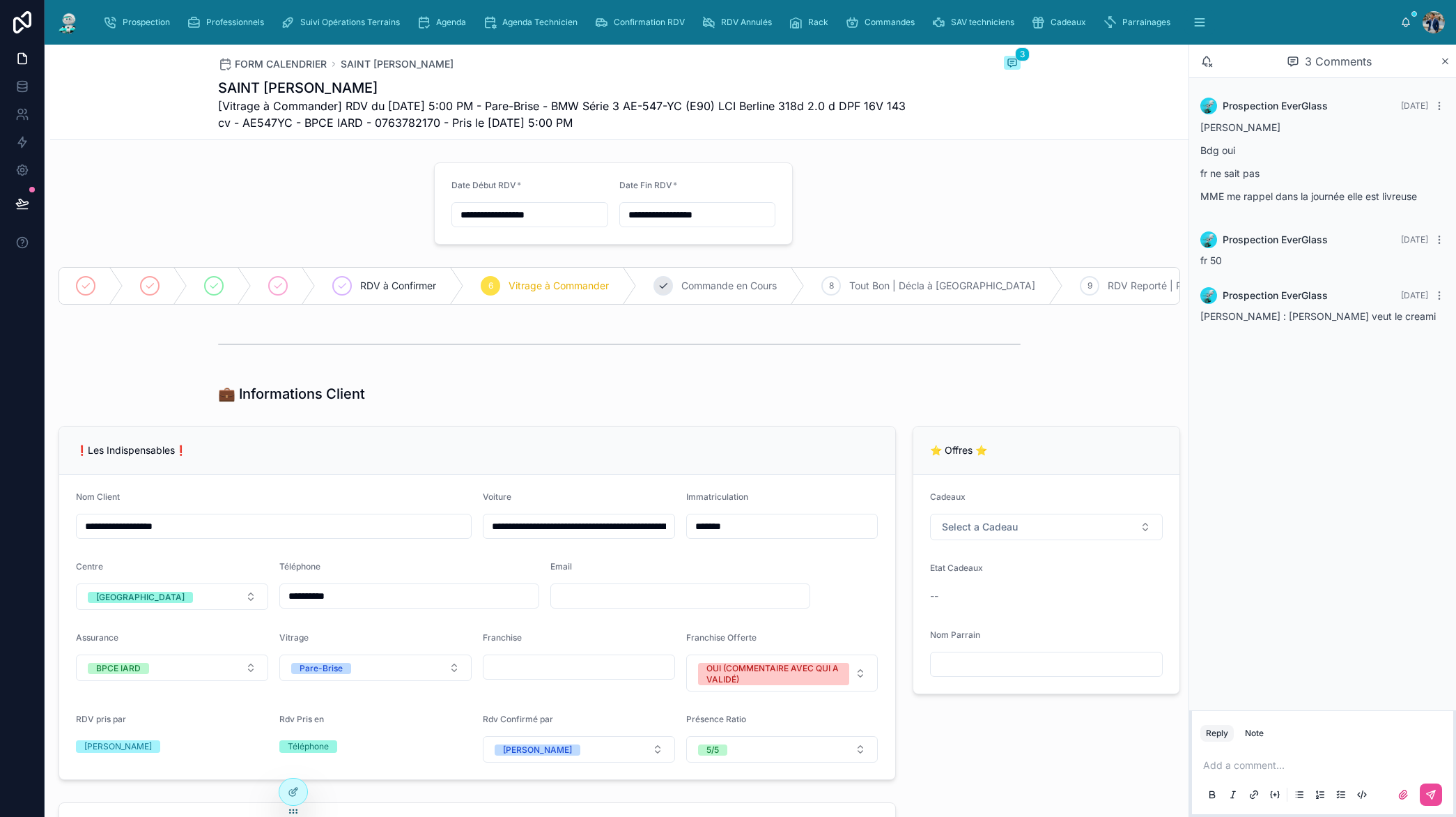
click at [677, 279] on div "7 Commande en Cours" at bounding box center [721, 285] width 168 height 36
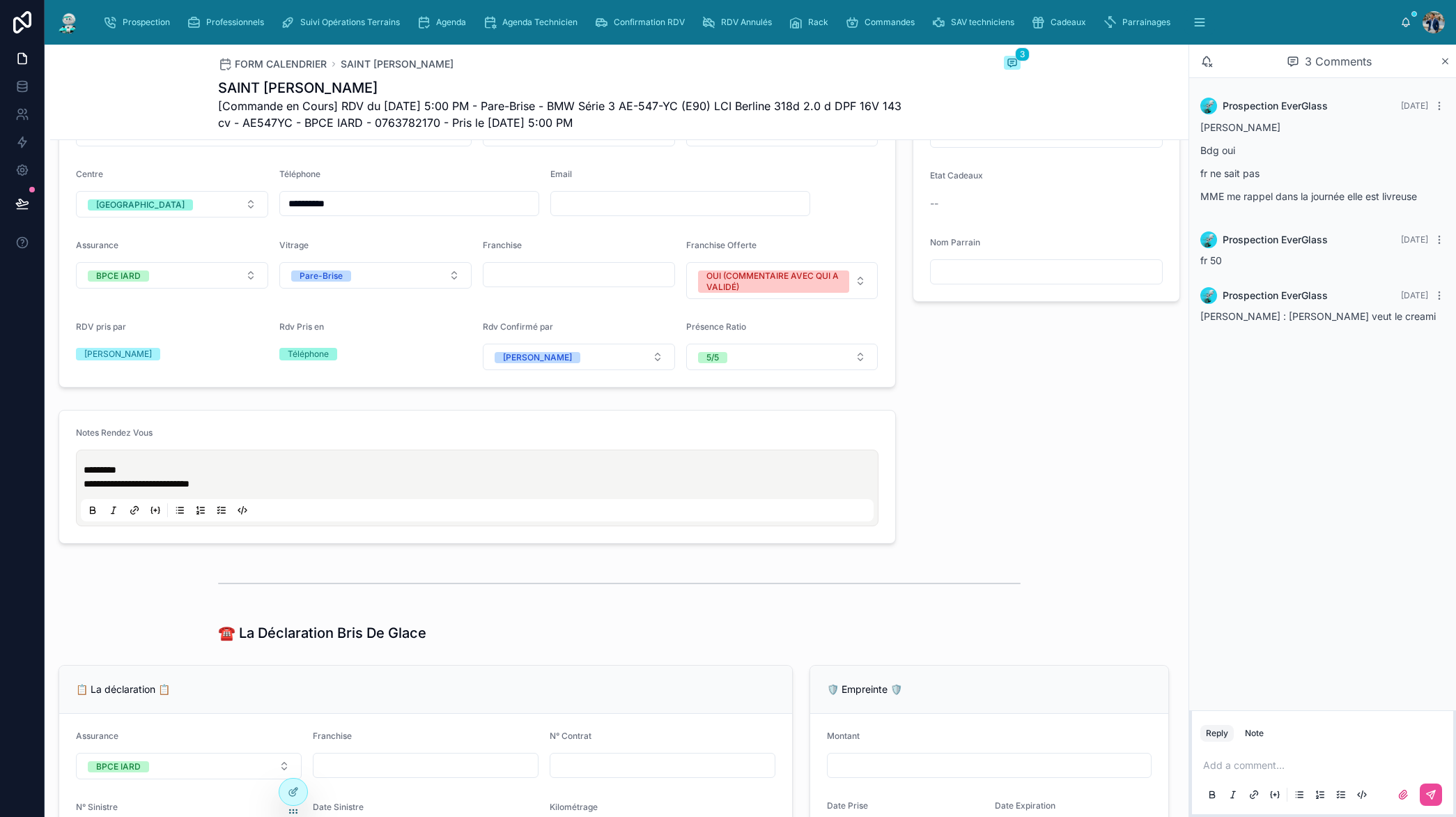
click at [1266, 767] on p at bounding box center [1326, 765] width 245 height 14
click at [1425, 796] on icon at bounding box center [1431, 794] width 11 height 11
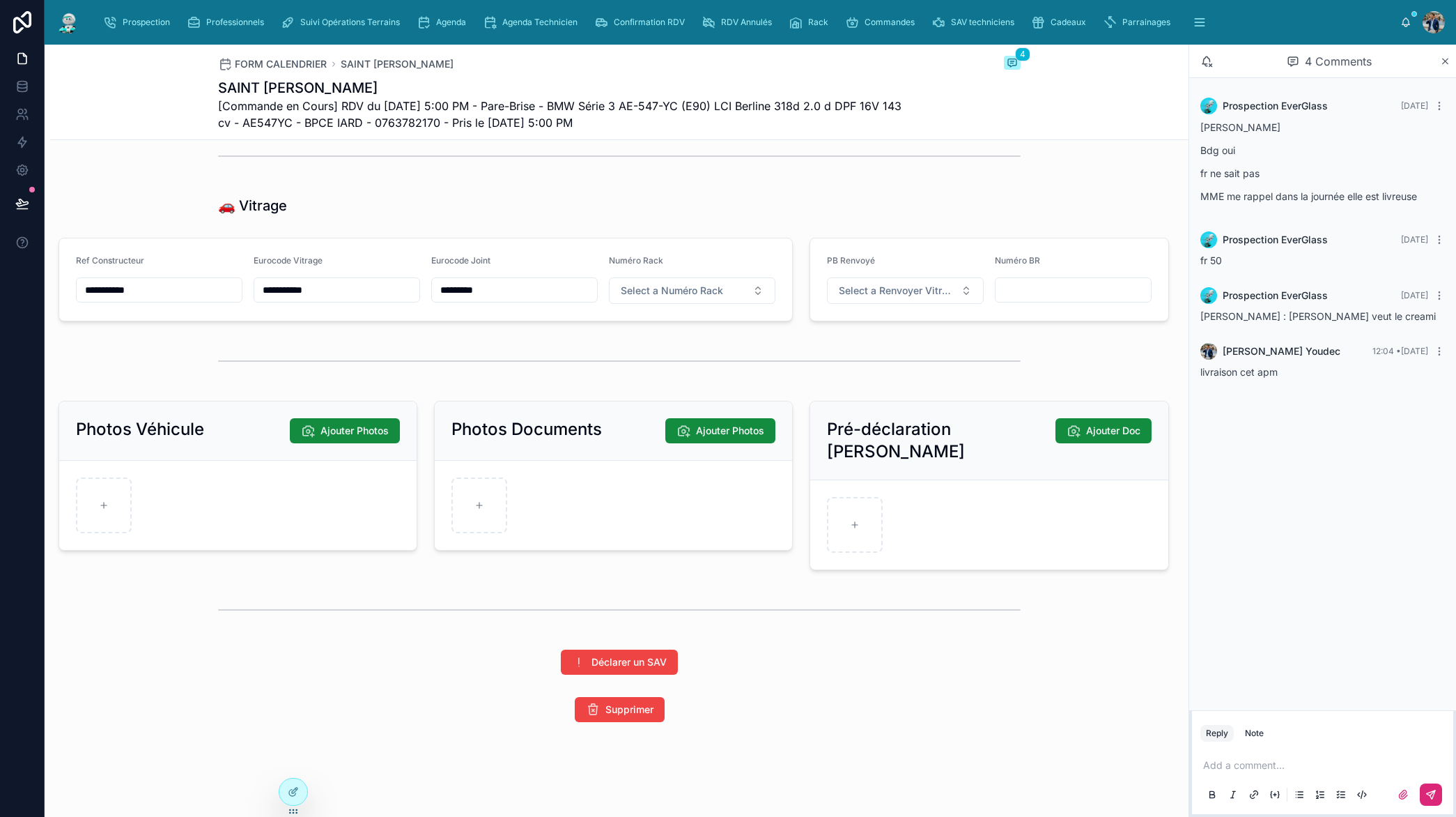
scroll to position [0, 0]
